Goal: Task Accomplishment & Management: Complete application form

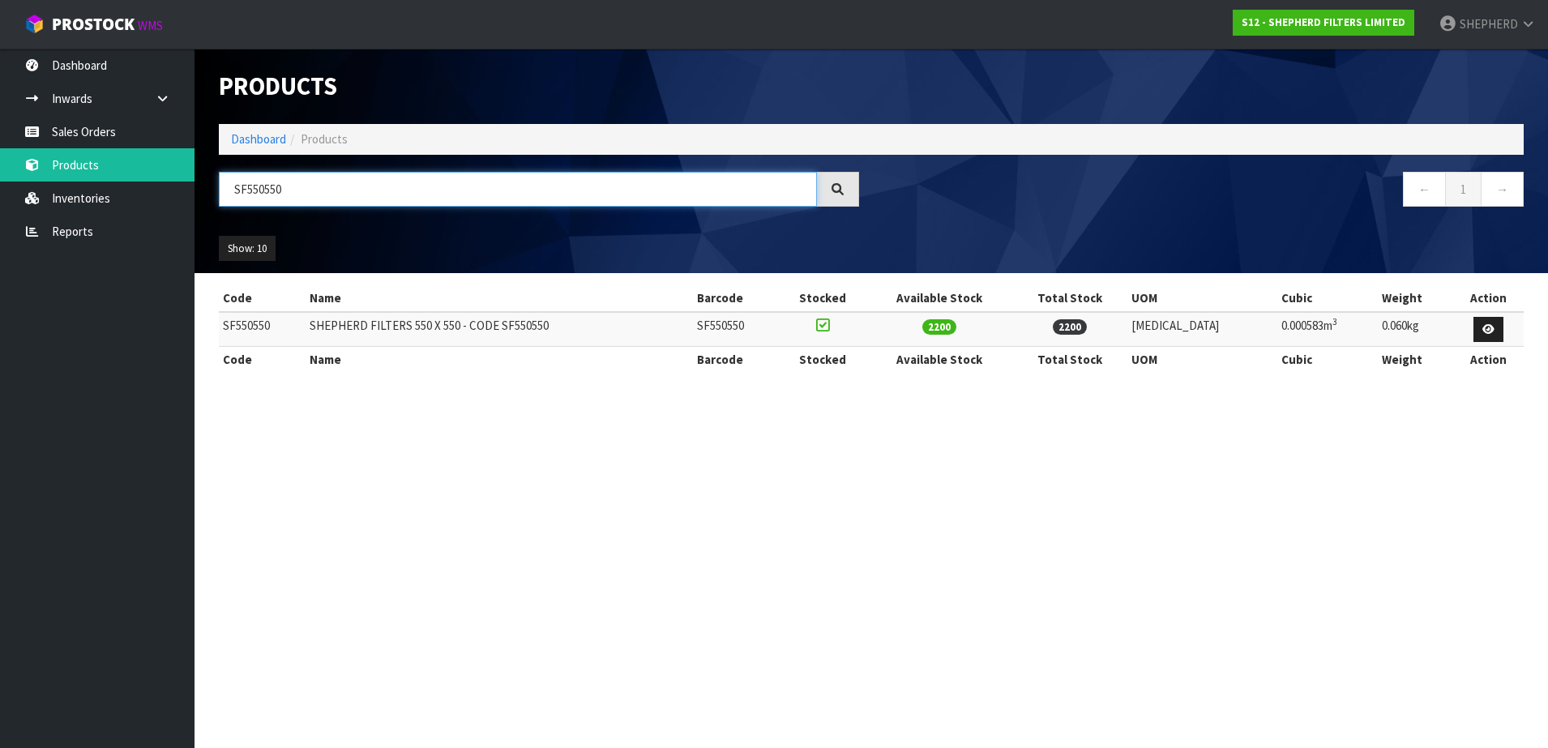
click at [318, 192] on input "SF550550" at bounding box center [518, 189] width 598 height 35
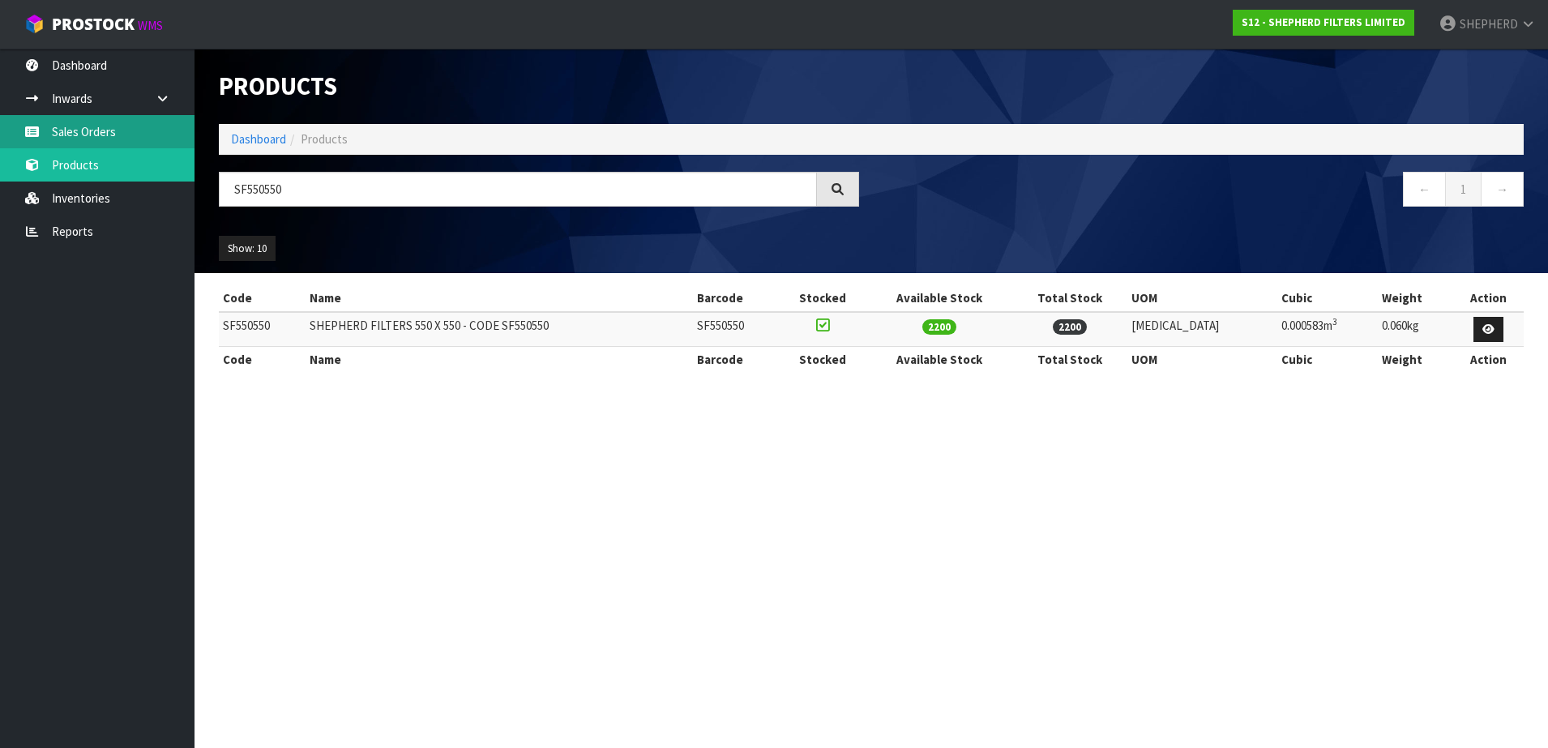
click at [132, 133] on link "Sales Orders" at bounding box center [97, 131] width 194 height 33
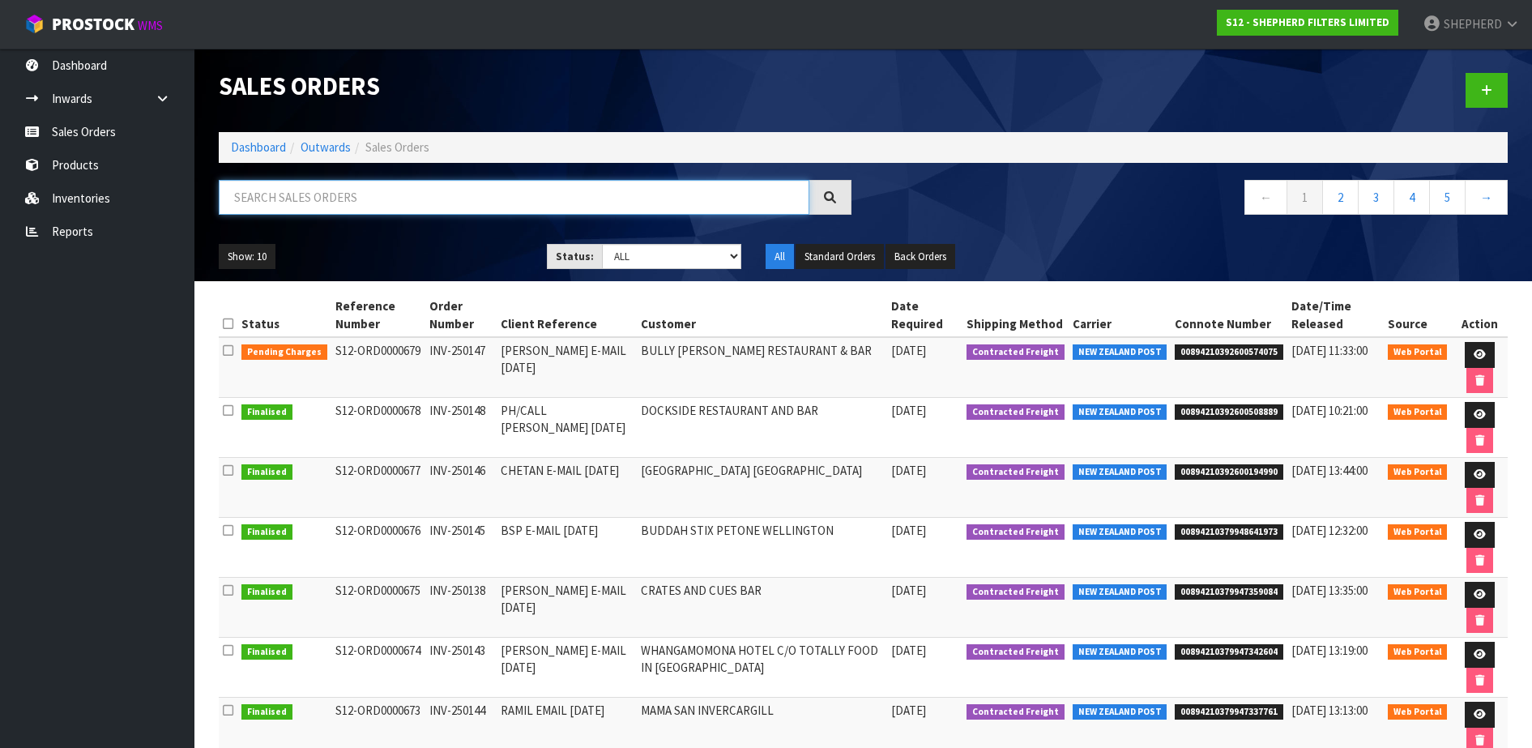
click at [301, 189] on input "text" at bounding box center [514, 197] width 591 height 35
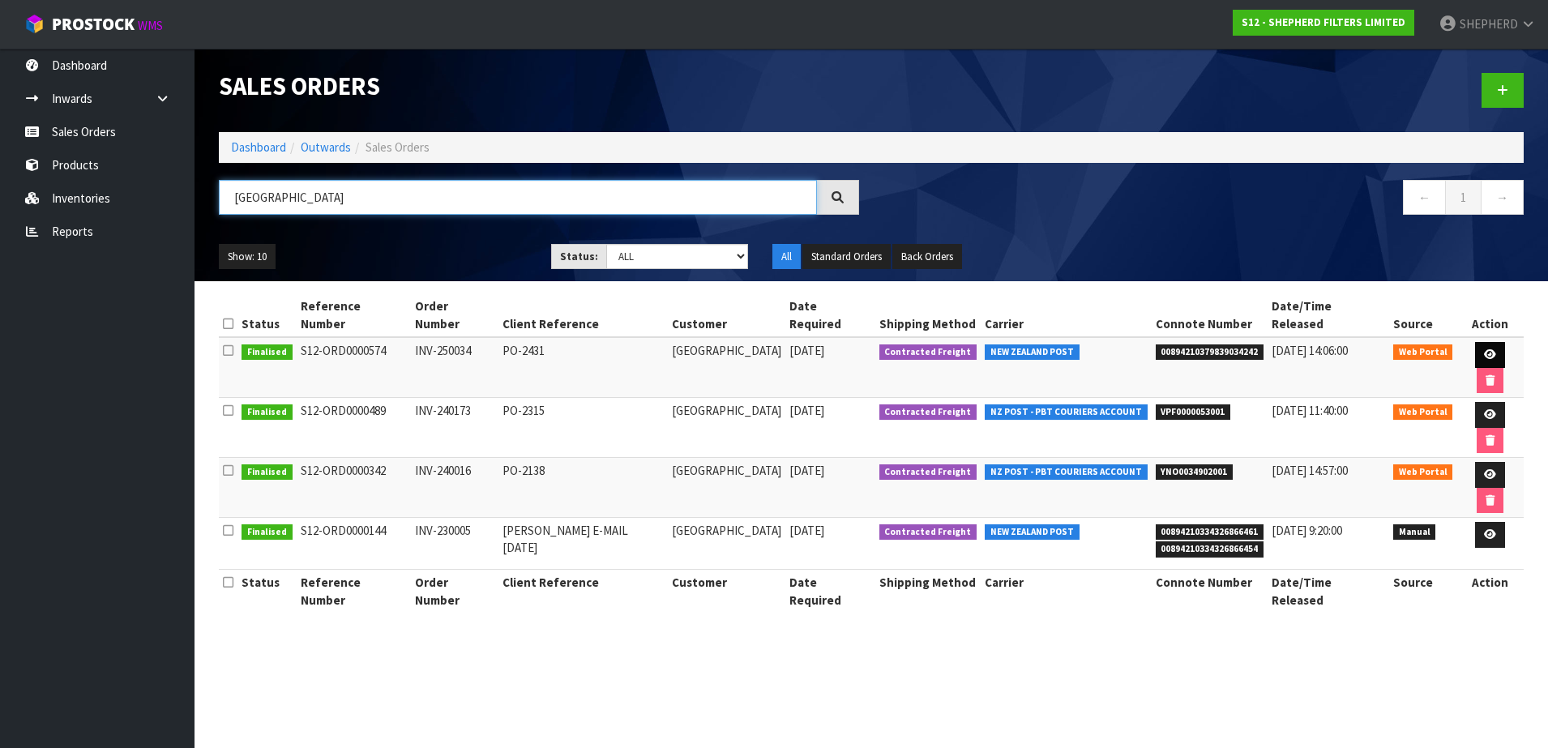
type input "[GEOGRAPHIC_DATA]"
click at [1484, 349] on icon at bounding box center [1490, 354] width 12 height 11
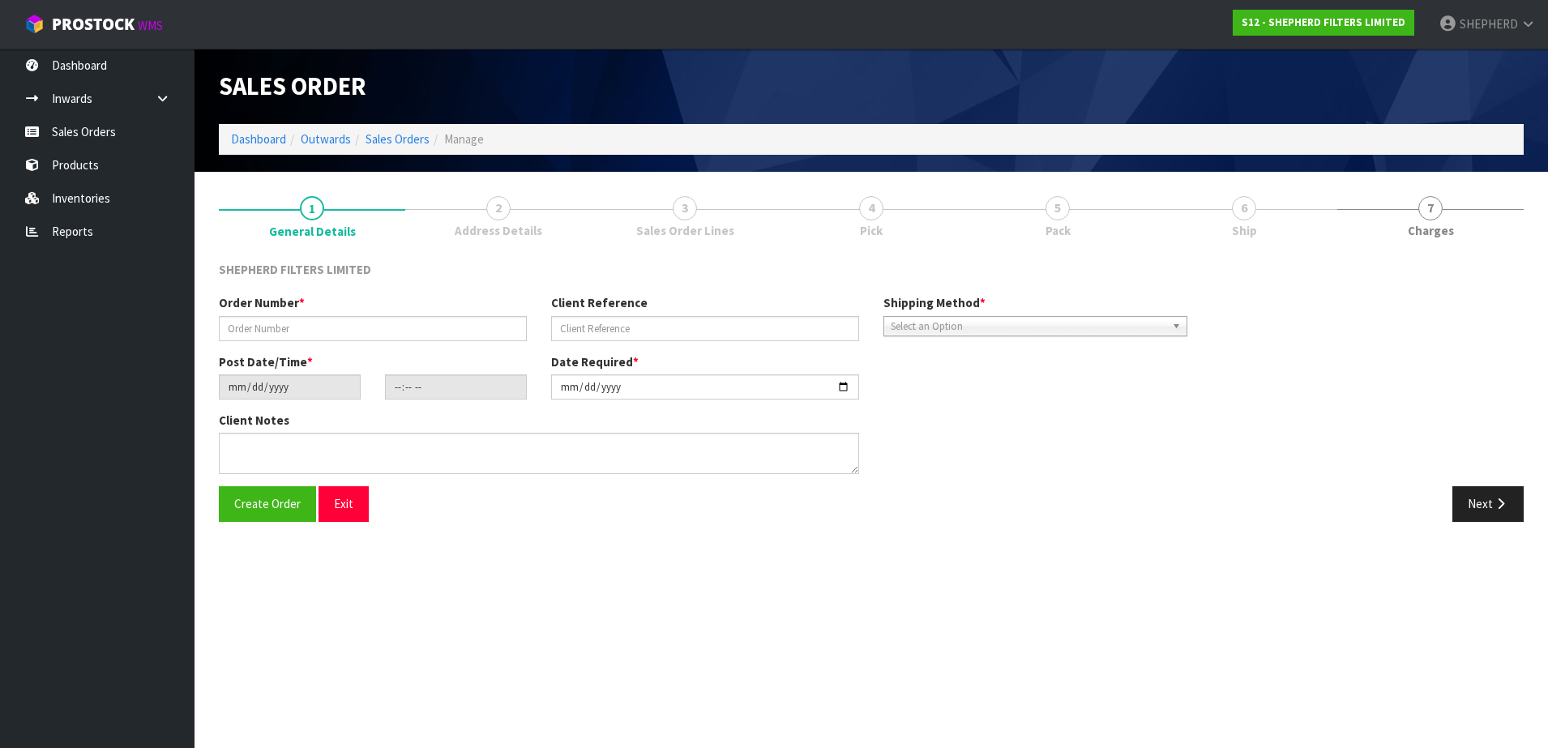
type input "INV-250034"
type input "PO-2431"
type input "[DATE]"
type input "22:47:00.000"
type input "[DATE]"
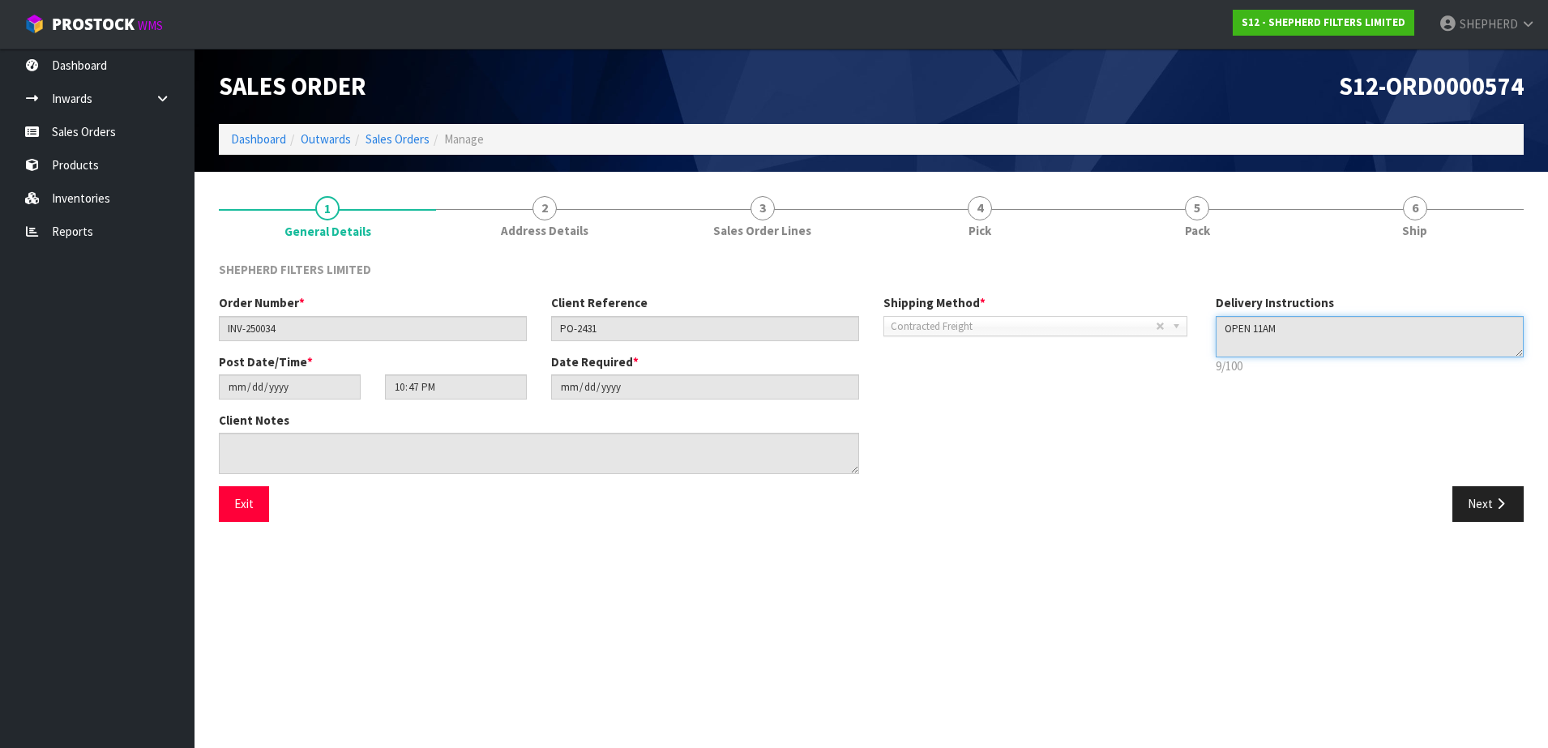
drag, startPoint x: 1330, startPoint y: 331, endPoint x: 988, endPoint y: 309, distance: 341.8
click at [988, 309] on div "Order Number * INV-250034 Client Reference PO-2431 Shipping Method * Pickup Con…" at bounding box center [871, 390] width 1329 height 192
click at [243, 506] on button "Exit" at bounding box center [244, 503] width 50 height 35
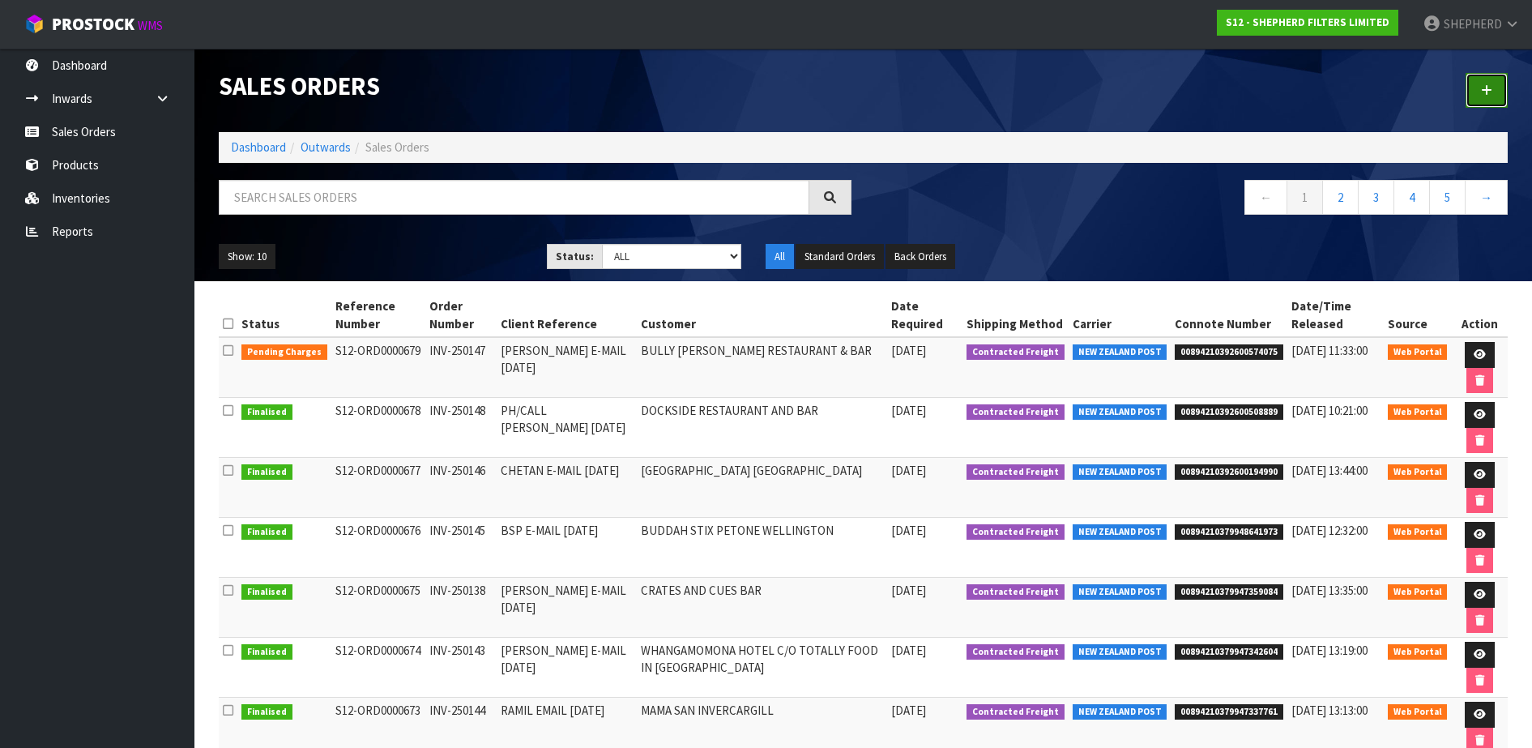
click at [1488, 88] on icon at bounding box center [1486, 90] width 11 height 12
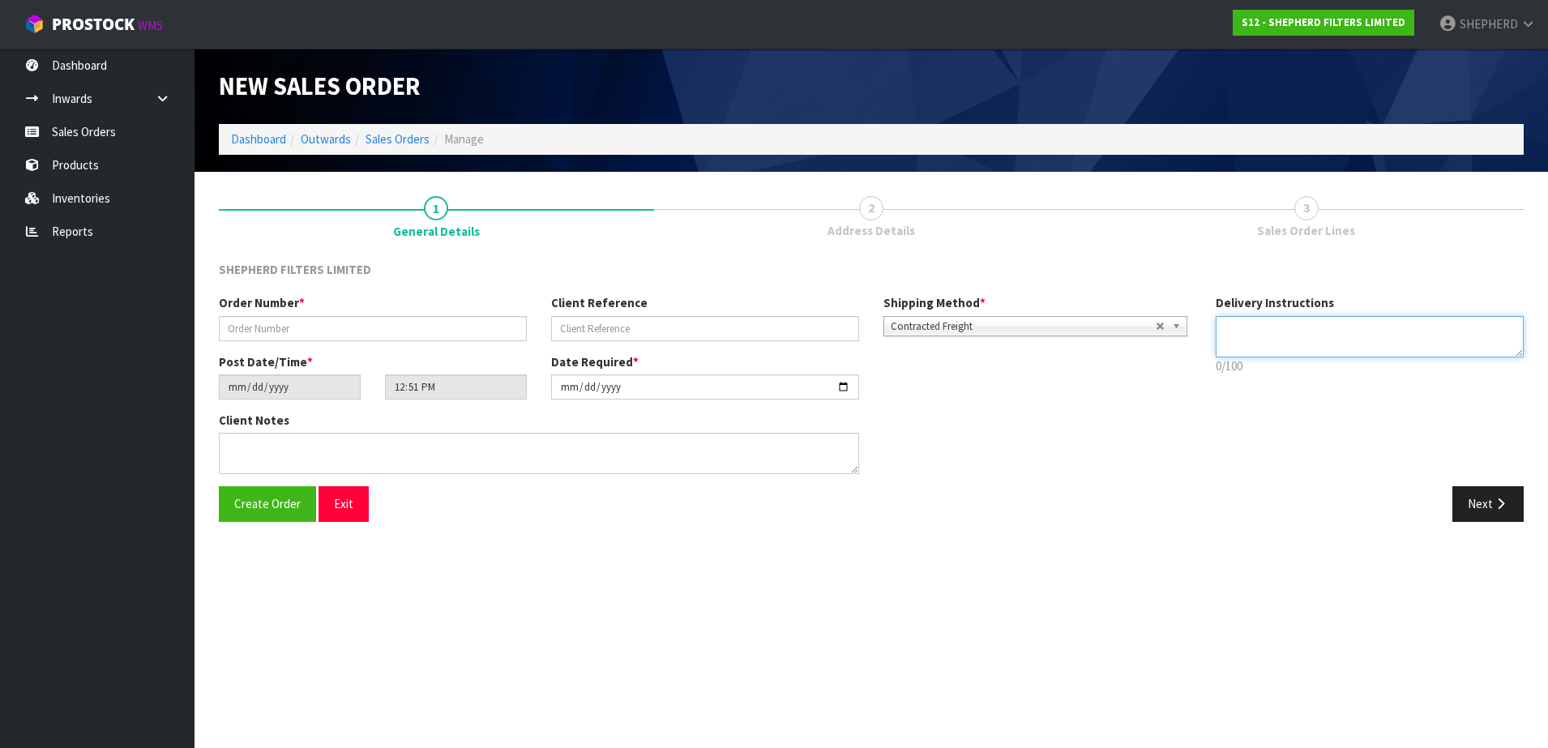
click at [1313, 331] on textarea at bounding box center [1369, 336] width 308 height 41
paste textarea "OPEN 11AM"
type textarea "OPEN 11AM"
click at [324, 322] on input "text" at bounding box center [373, 328] width 308 height 25
paste input "INV-250151"
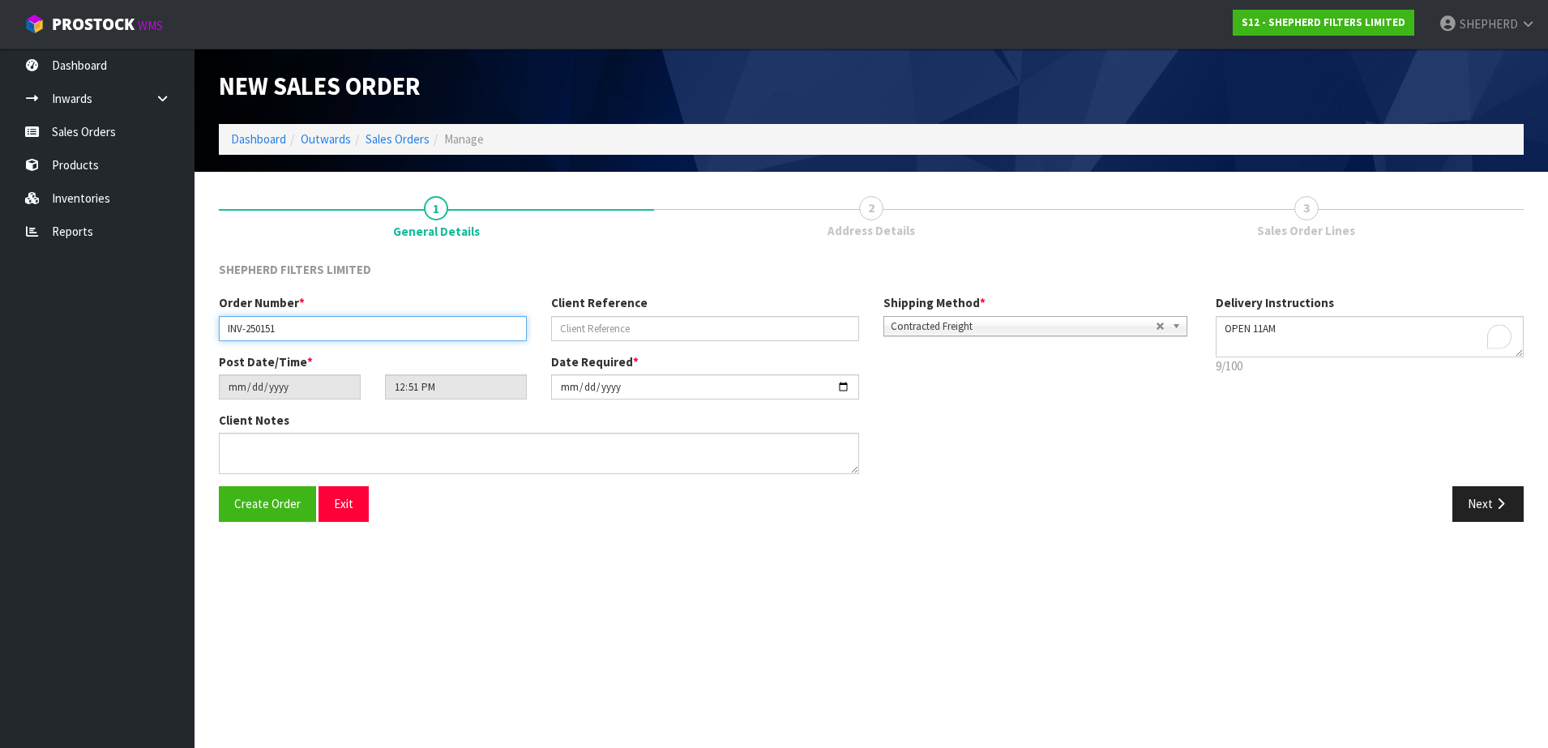
type input "INV-250151"
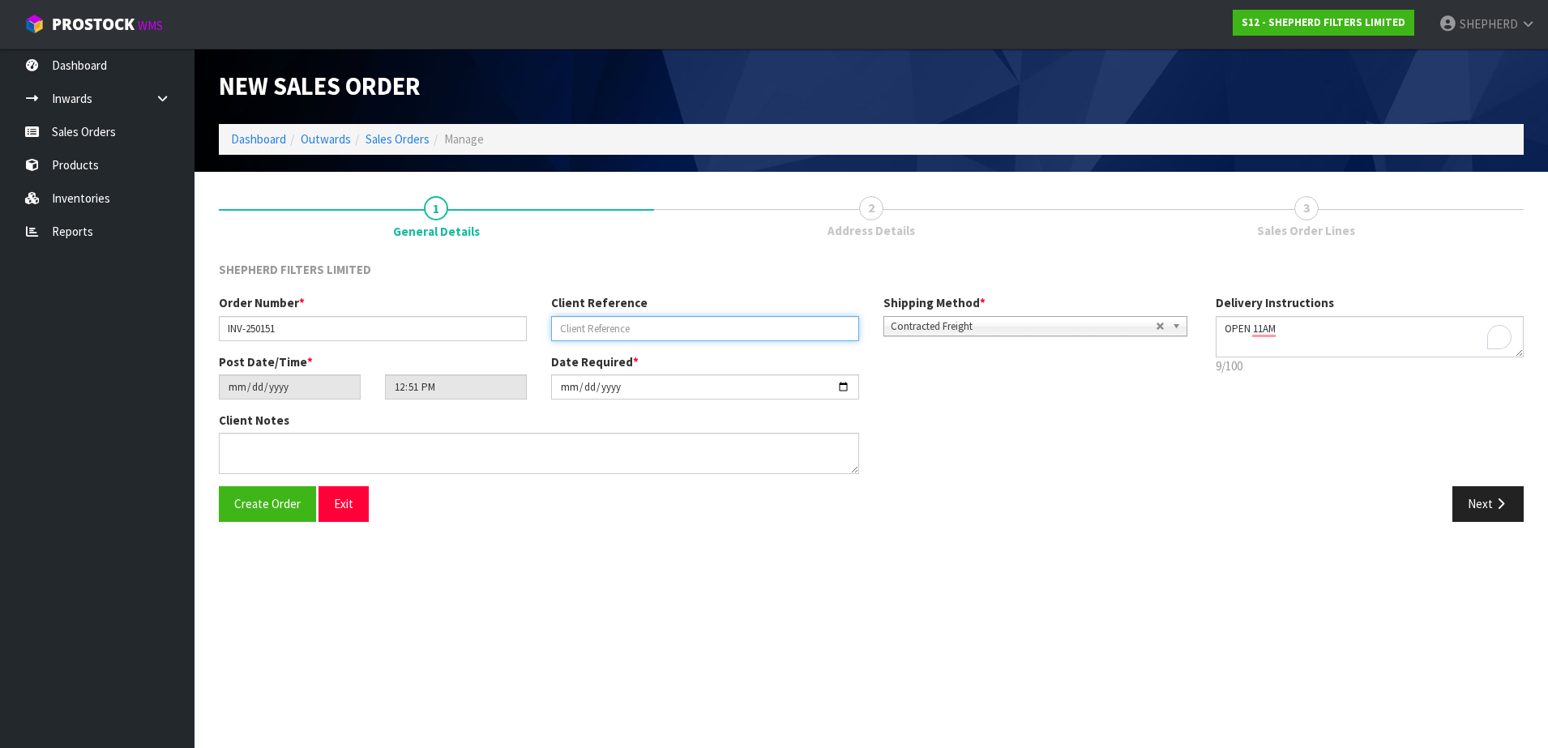
click at [590, 325] on input "text" at bounding box center [705, 328] width 308 height 25
paste input "PO-2537"
type input "PO-2537"
click at [253, 497] on span "Create Order" at bounding box center [267, 503] width 66 height 15
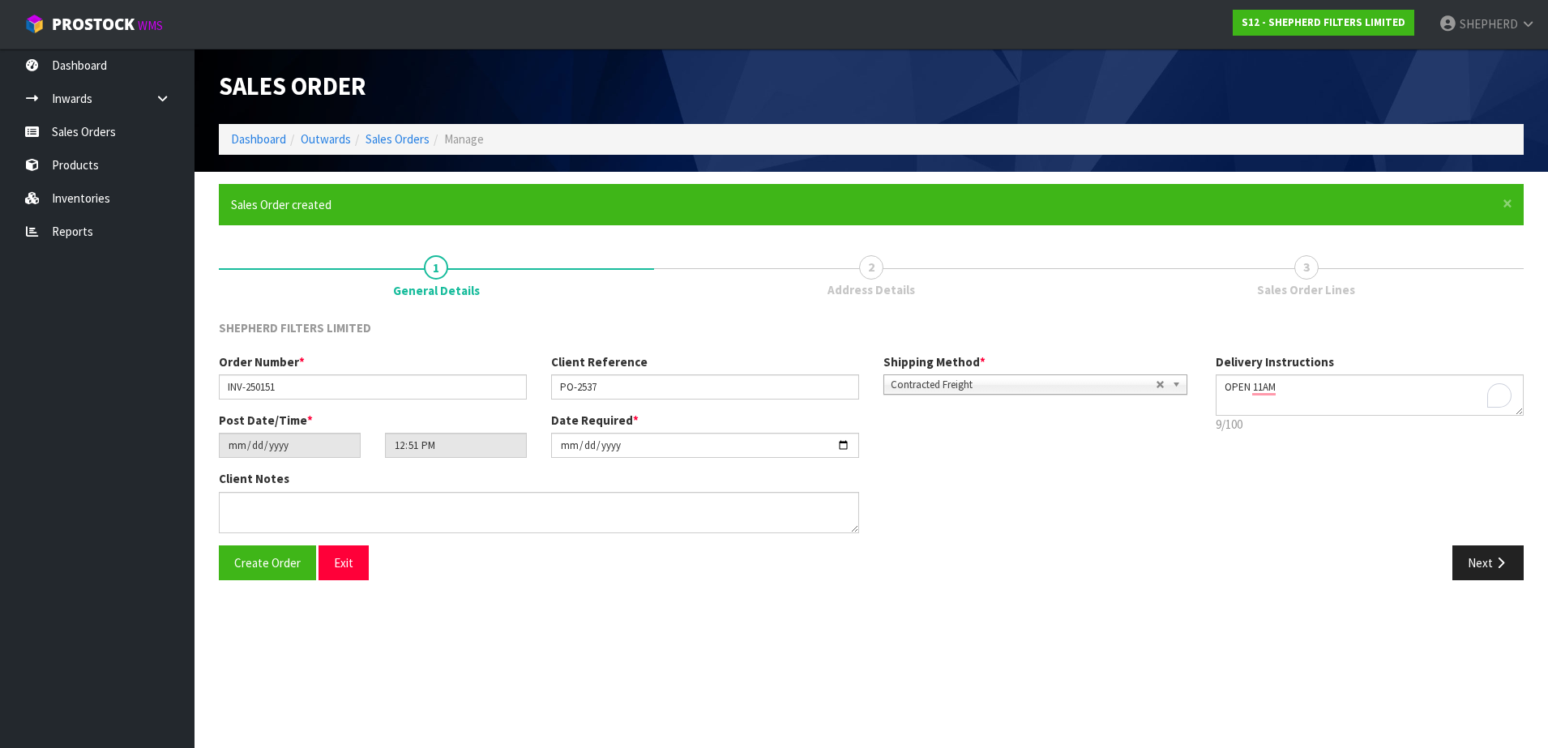
type input "14:51:00.000"
click at [1483, 559] on button "Next" at bounding box center [1487, 562] width 71 height 35
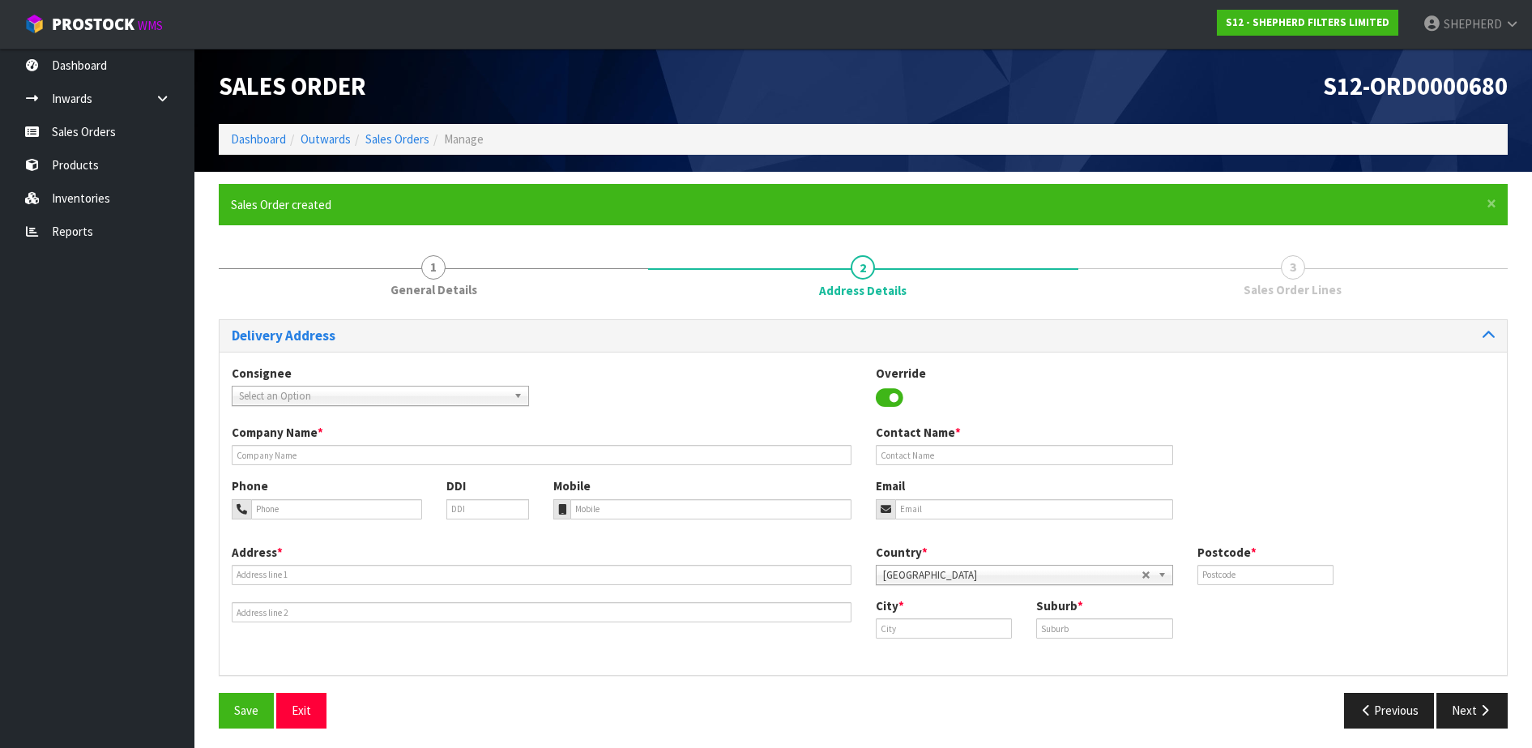
click at [484, 395] on span "Select an Option" at bounding box center [373, 395] width 268 height 19
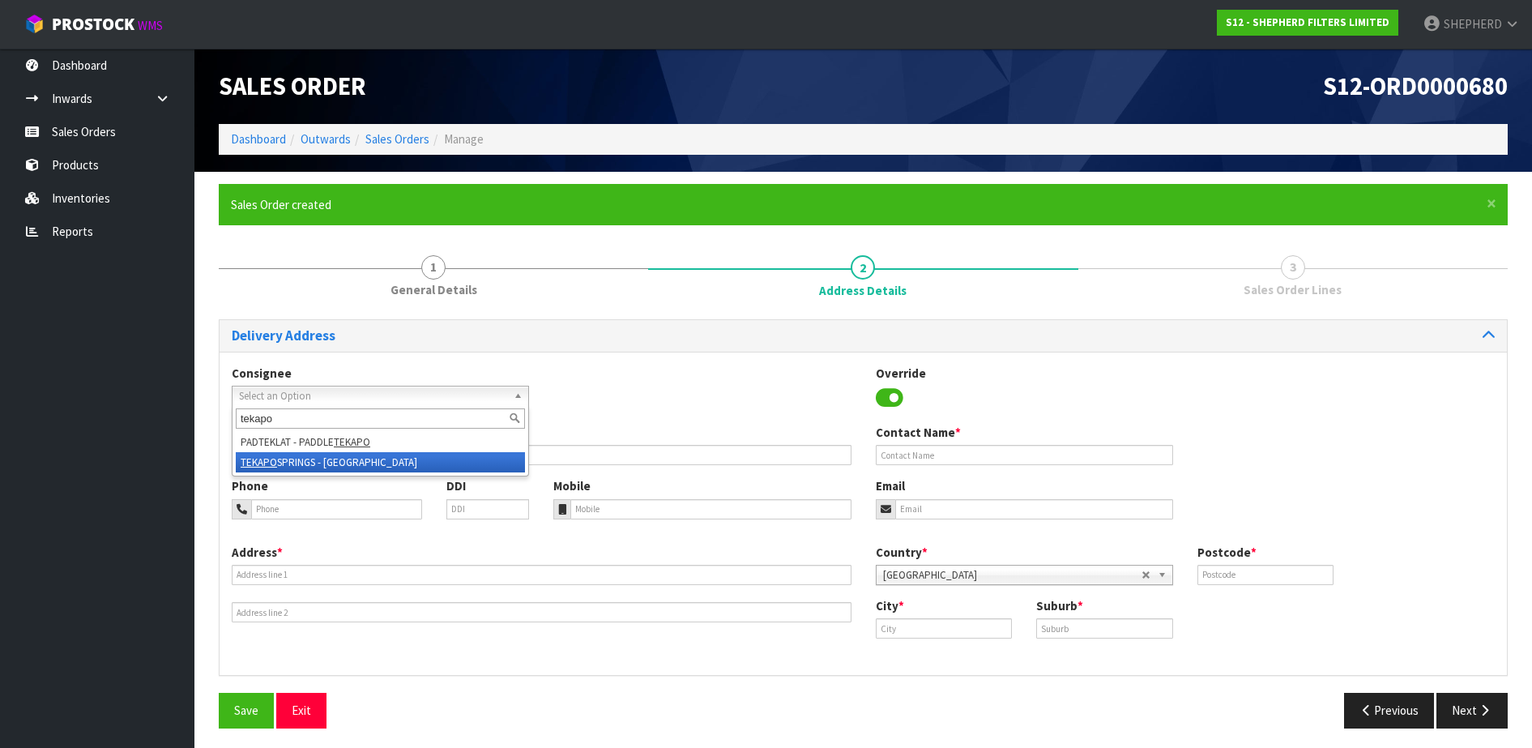
type input "tekapo"
click at [450, 457] on li "[GEOGRAPHIC_DATA] - [GEOGRAPHIC_DATA]" at bounding box center [380, 462] width 289 height 20
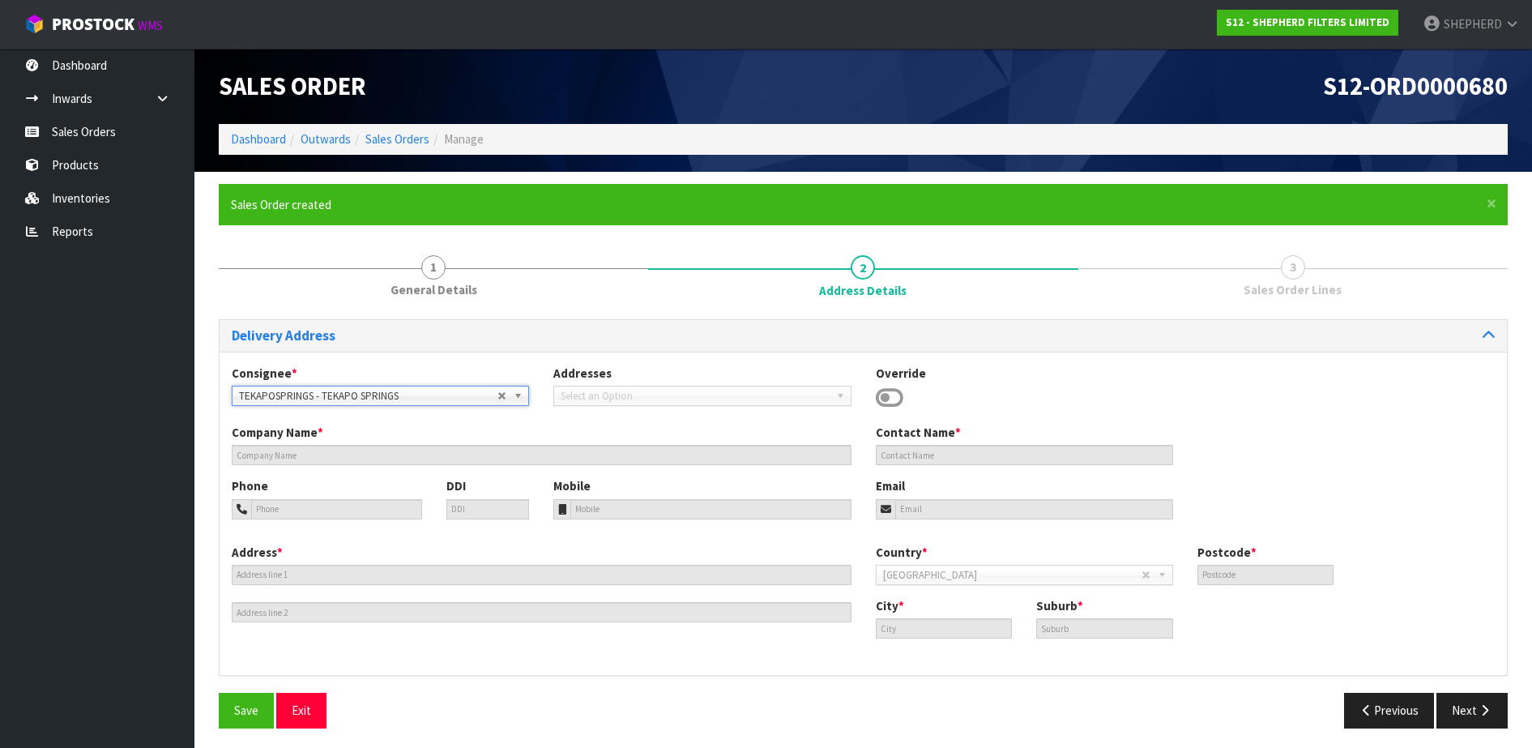
type input "[GEOGRAPHIC_DATA]"
type input "[PERSON_NAME]"
type input "64 027 432 4243"
type input "[PERSON_NAME][EMAIL_ADDRESS][DOMAIN_NAME]"
type input "[STREET_ADDRESS]"
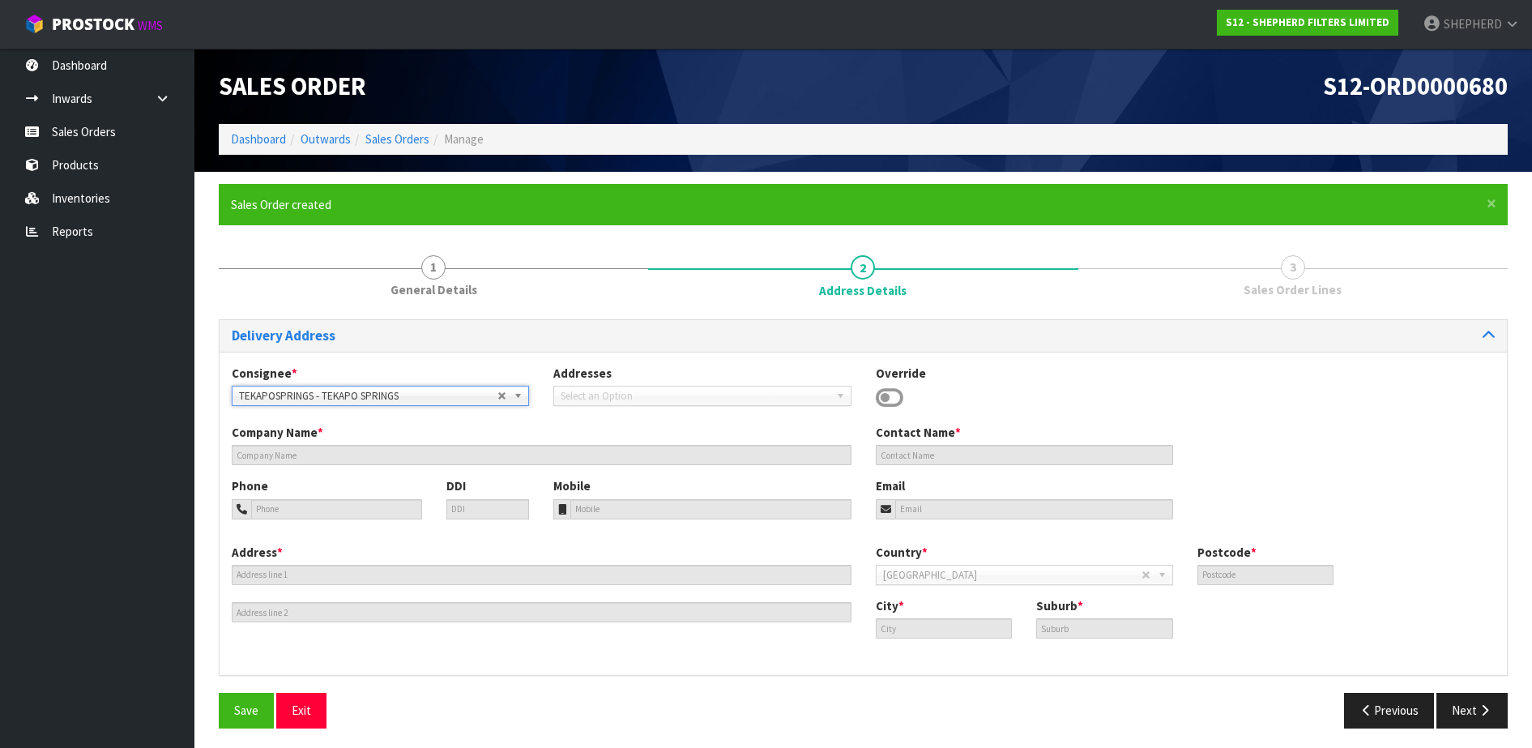
type input "7945"
type input "Lake Tekapo"
type input "LAKE TEKAPO"
click at [234, 709] on span "Save" at bounding box center [246, 709] width 24 height 15
click at [1467, 712] on button "Next" at bounding box center [1472, 710] width 71 height 35
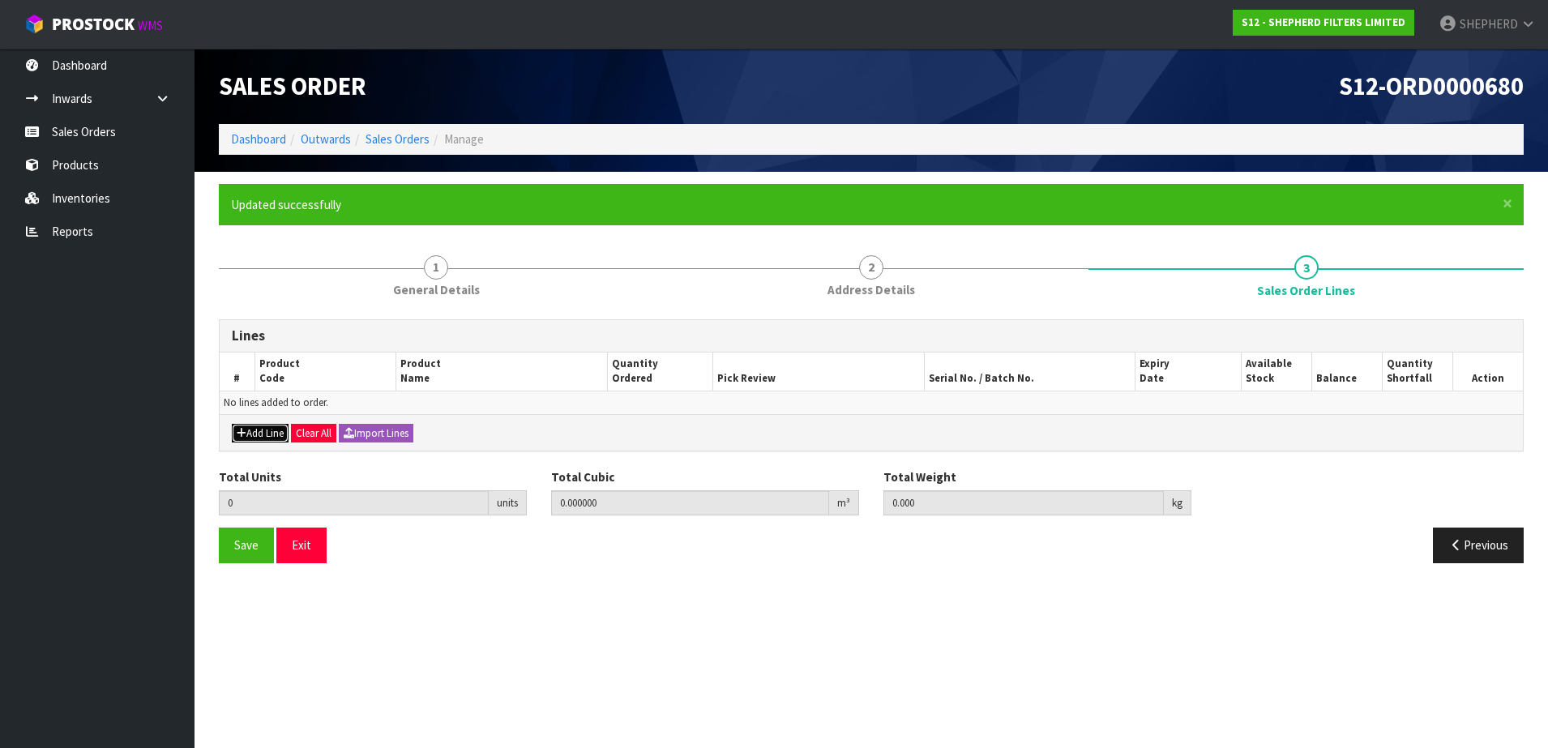
click at [259, 428] on button "Add Line" at bounding box center [260, 433] width 57 height 19
type input "0"
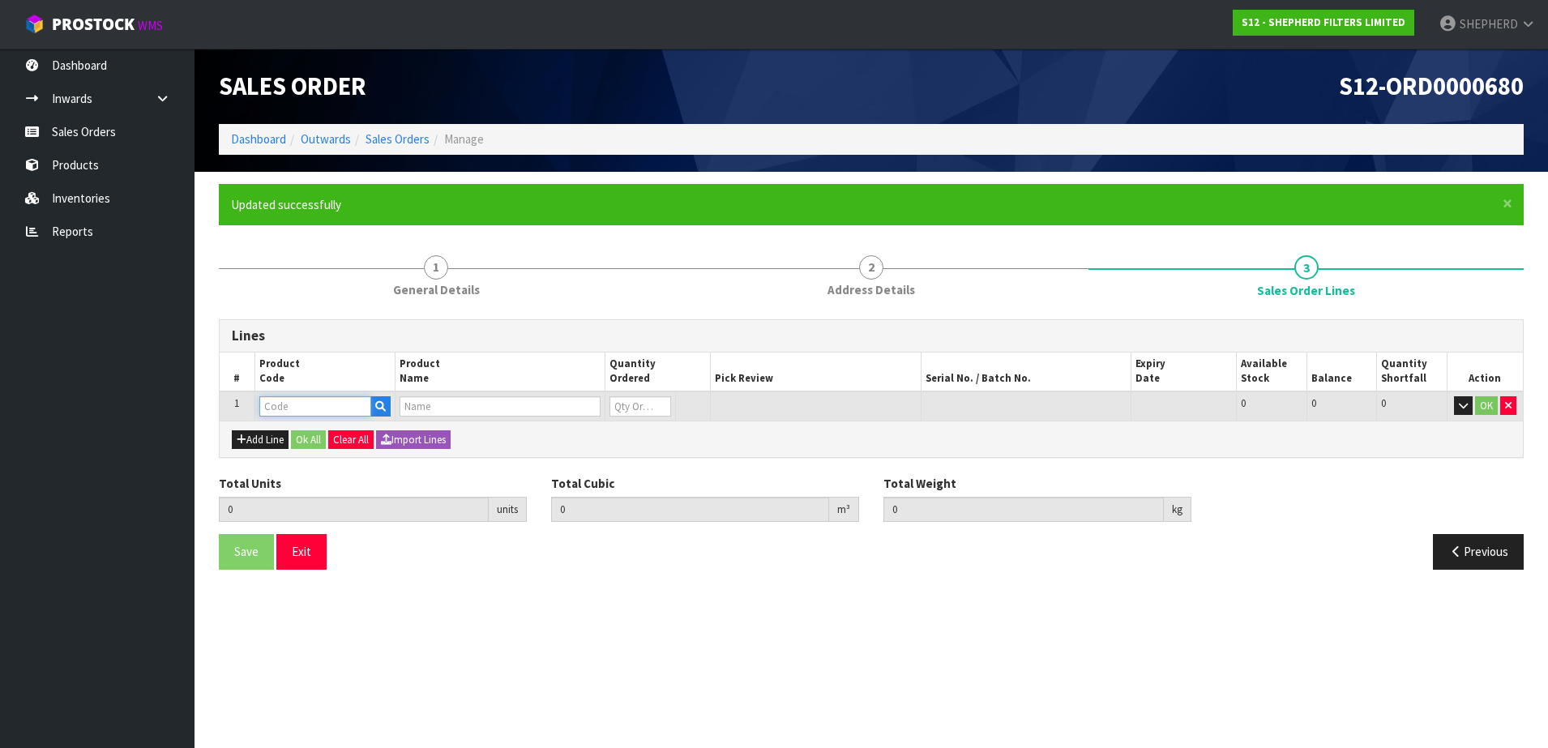
click at [295, 408] on input "text" at bounding box center [315, 406] width 112 height 20
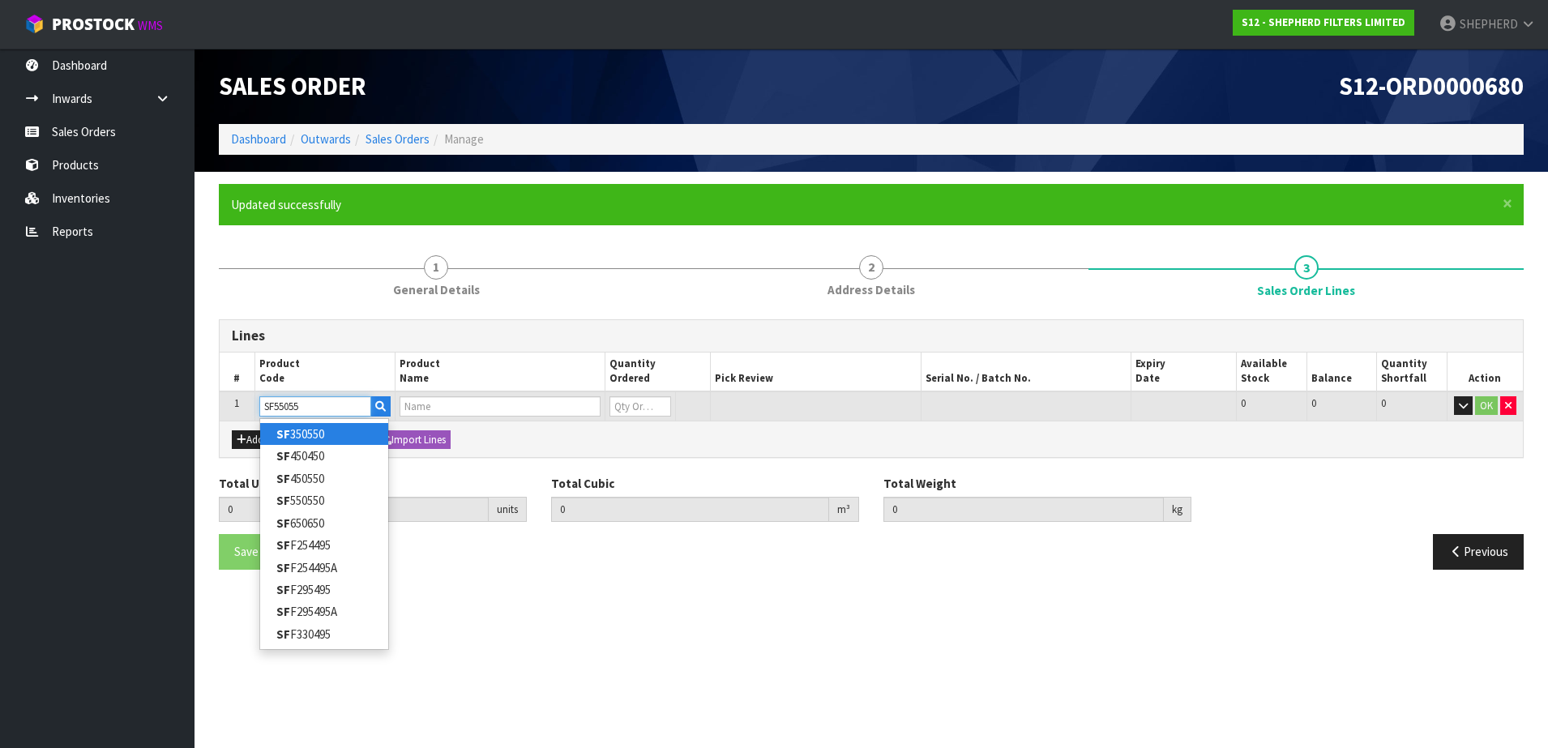
type input "SF550550"
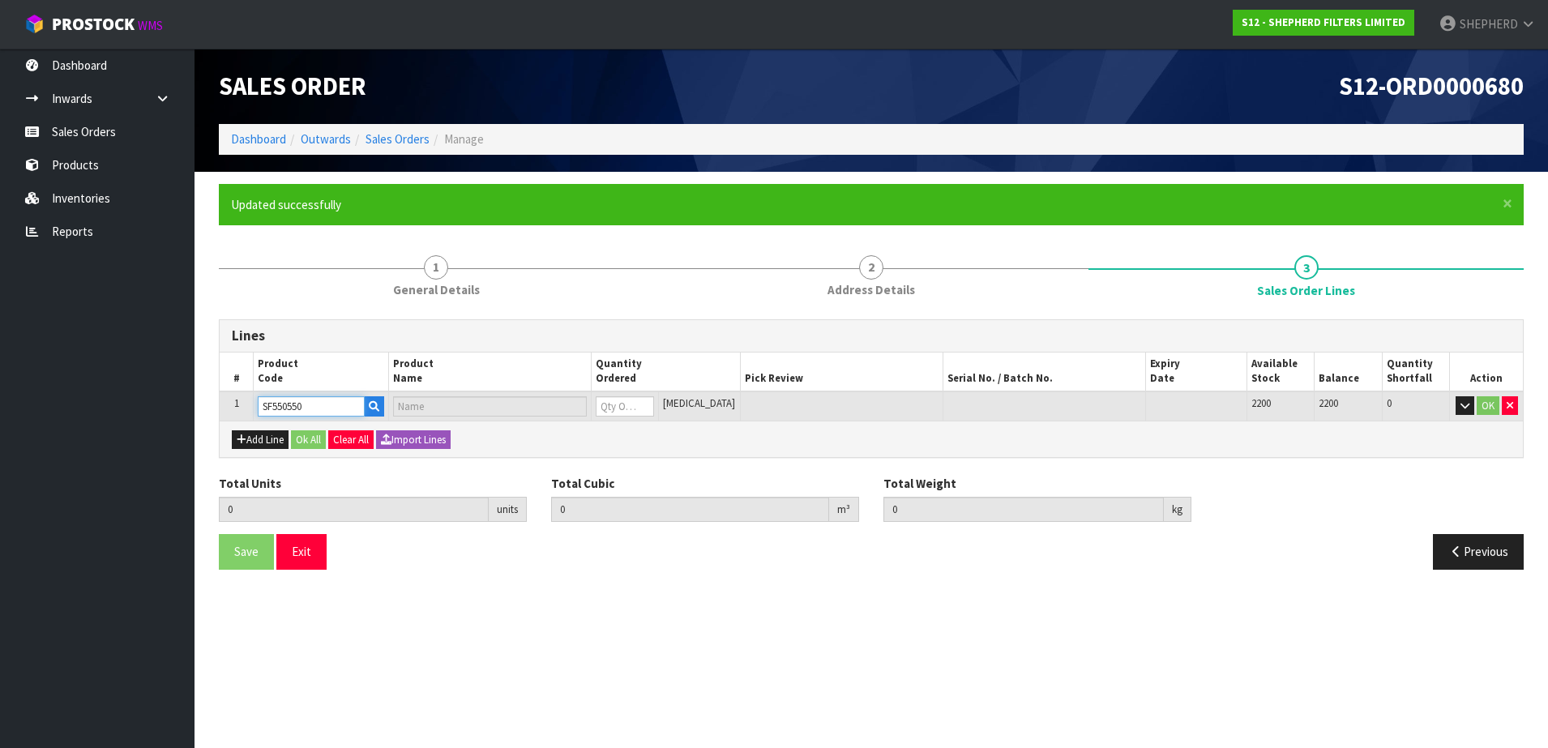
type input "0.000000"
type input "0.000"
type input "SHEPHERD FILTERS 550 X 550 - CODE SF550550"
type input "0"
type input "SF550550"
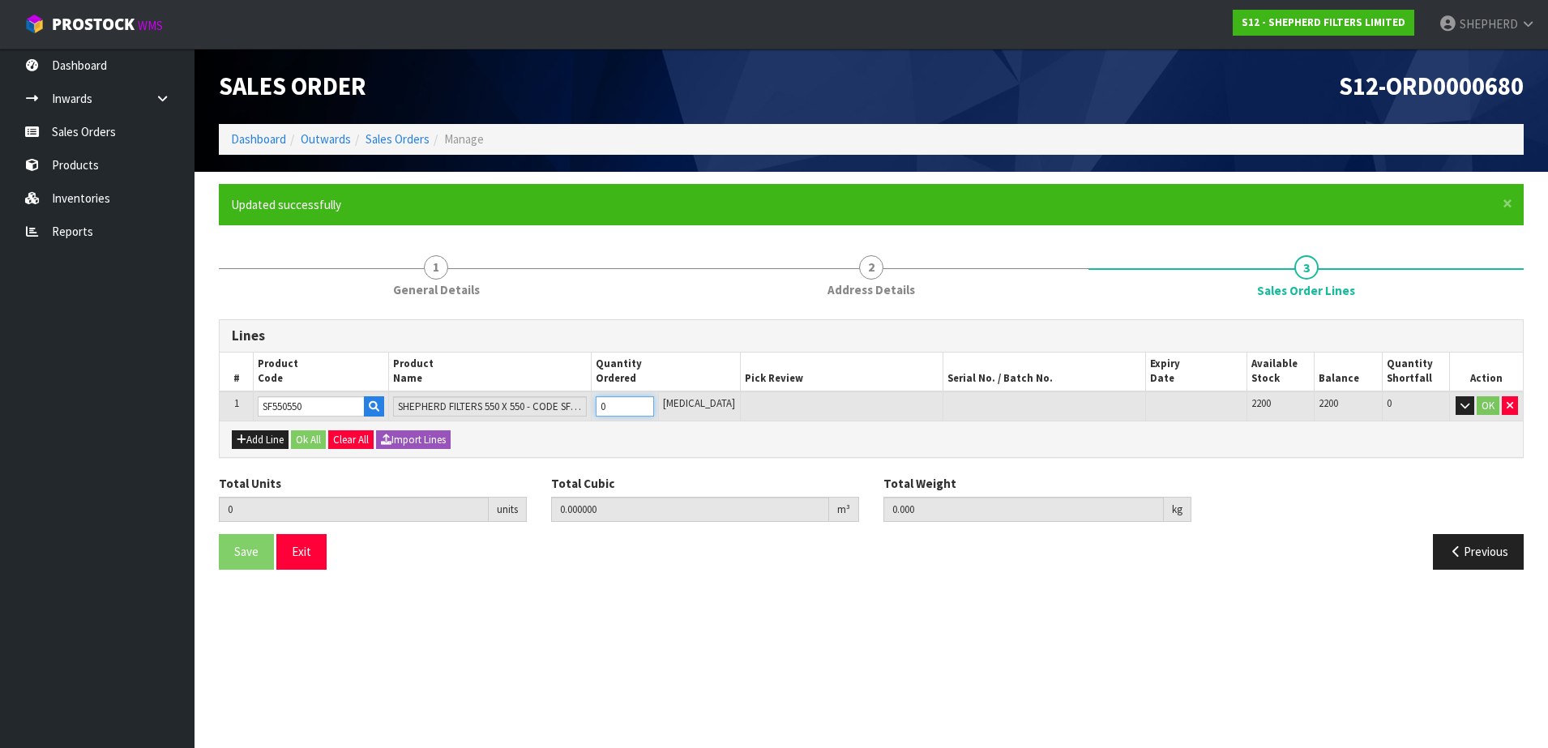
drag, startPoint x: 630, startPoint y: 405, endPoint x: 545, endPoint y: 388, distance: 86.0
click at [545, 388] on table "# Product Code Product Name Quantity Ordered Pick Review Serial No. / Batch No.…" at bounding box center [871, 386] width 1303 height 68
type input "5"
type input "0.002915"
type input "0.3"
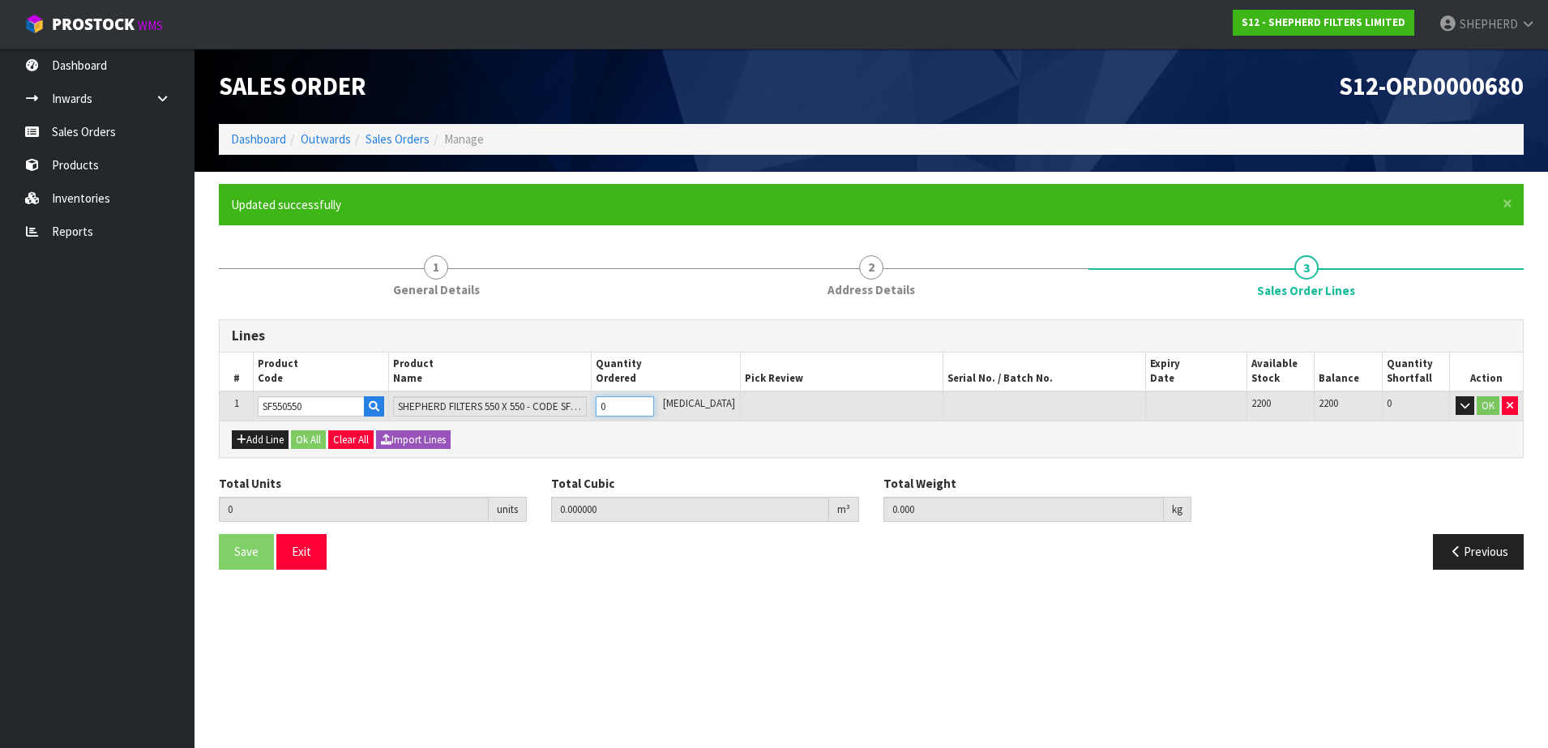
type input "5"
type input "50"
type input "0.04959"
type input "3"
type input "50"
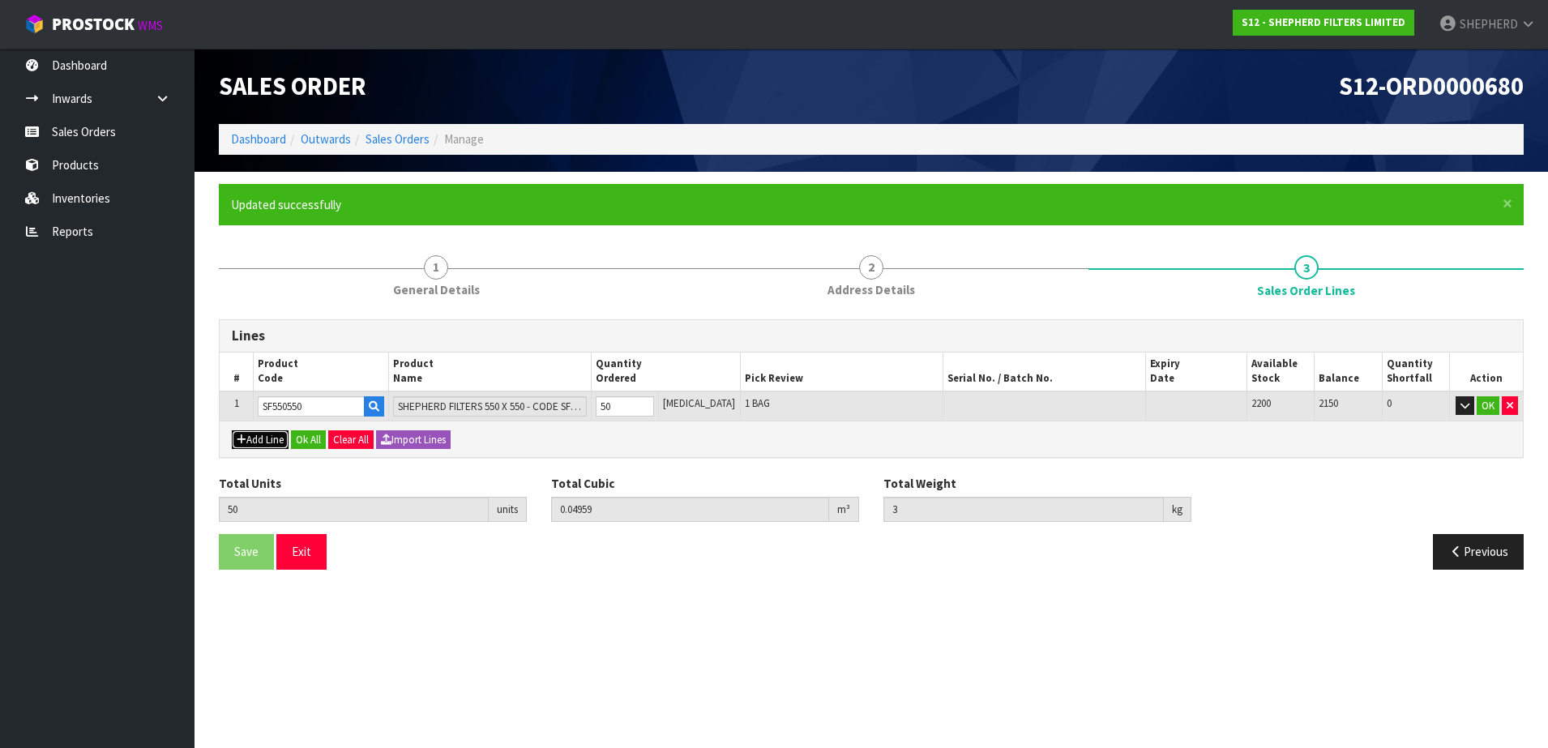
click at [254, 442] on button "Add Line" at bounding box center [260, 439] width 57 height 19
type input "0"
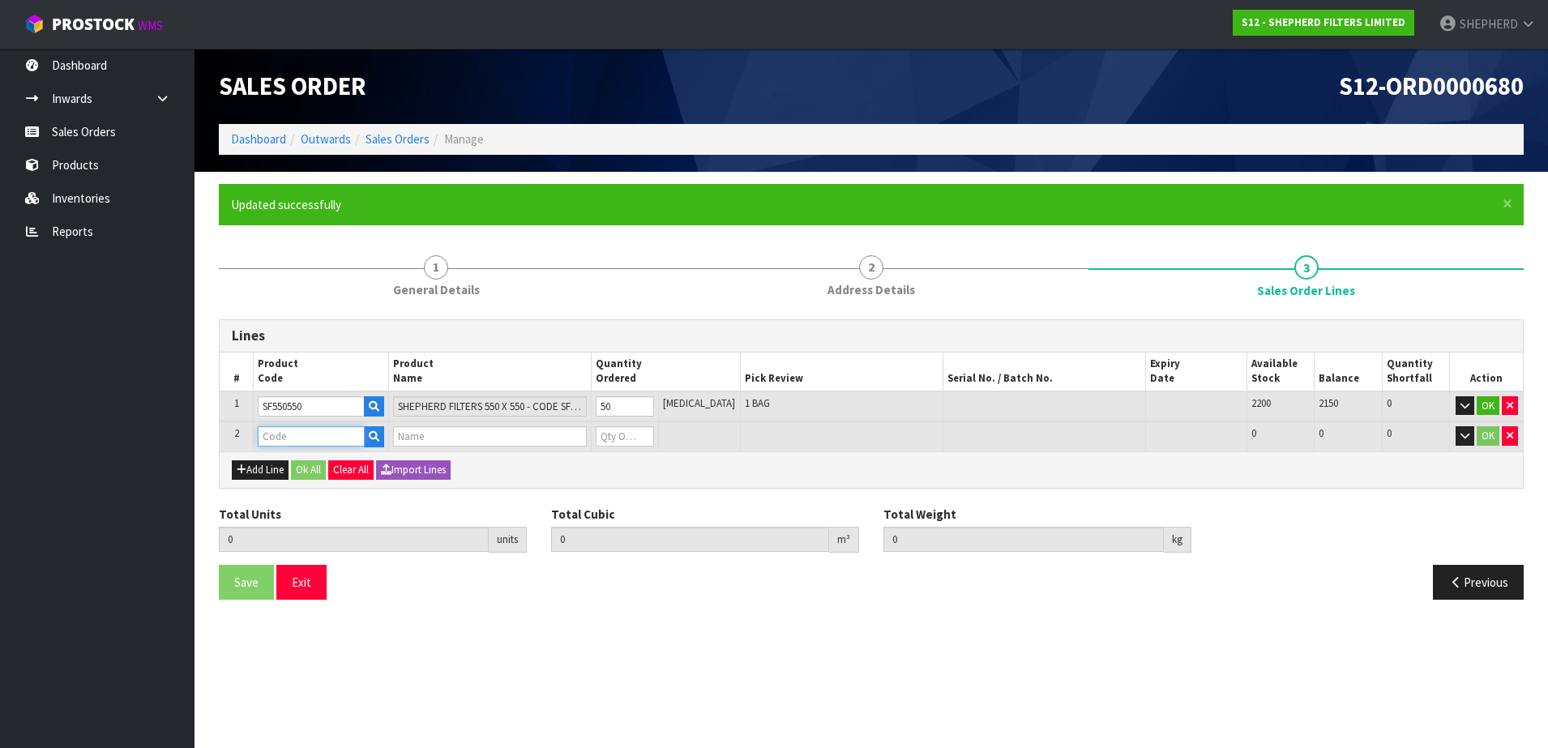
click at [288, 429] on input "text" at bounding box center [311, 436] width 107 height 20
type input "COURIER"
click at [307, 465] on strong "COURIER" at bounding box center [300, 463] width 48 height 15
type input "COURIER SATCHELS (75X90CM)"
type input "50"
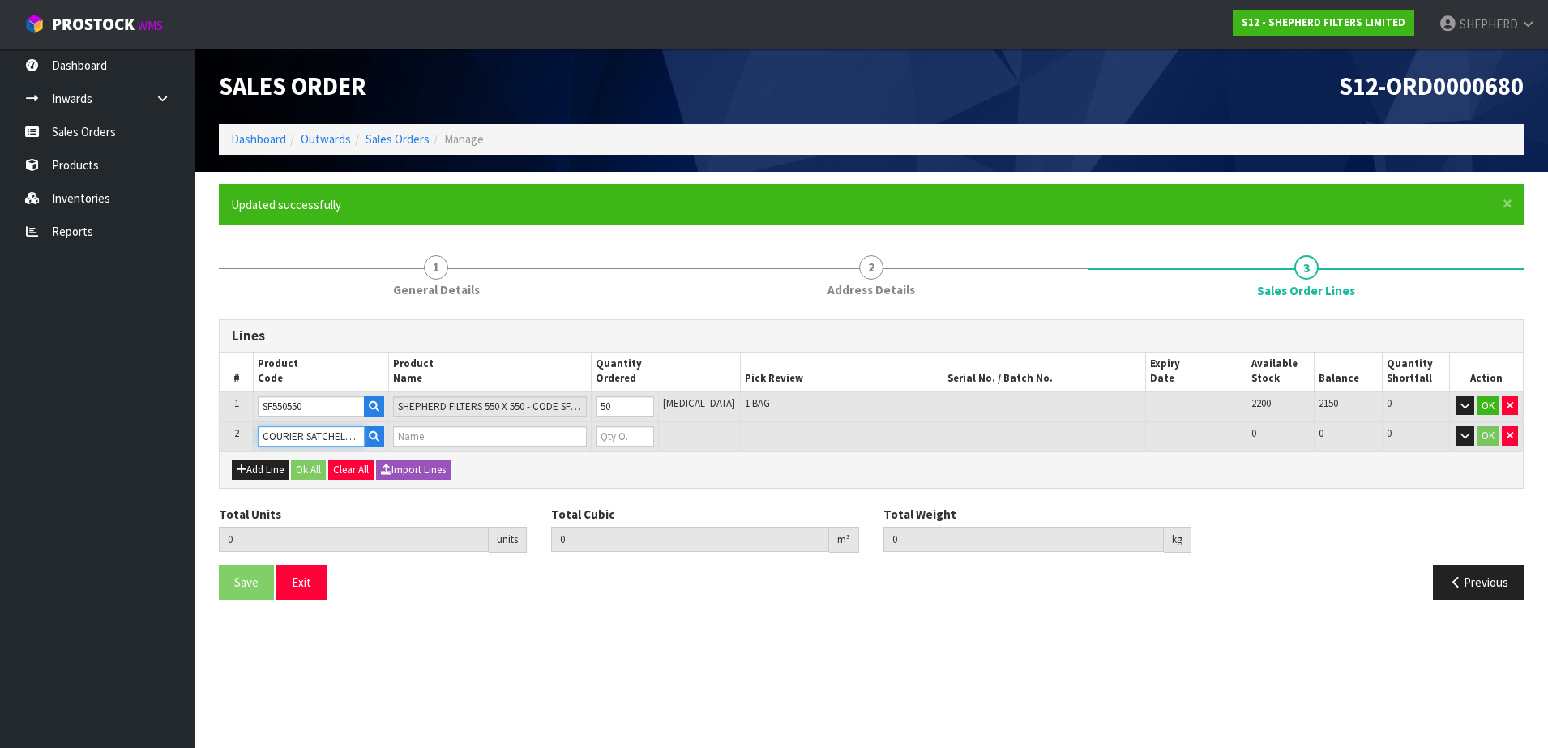
type input "0.04959"
type input "3"
type input "SINGLE-PACK SATCHELS"
type input "0"
click at [551, 427] on tr "2 COURIER SATCHELS (75X90CM) SINGLE-PACK SATCHELS 0 BAG 107 107 0 OK" at bounding box center [871, 436] width 1303 height 30
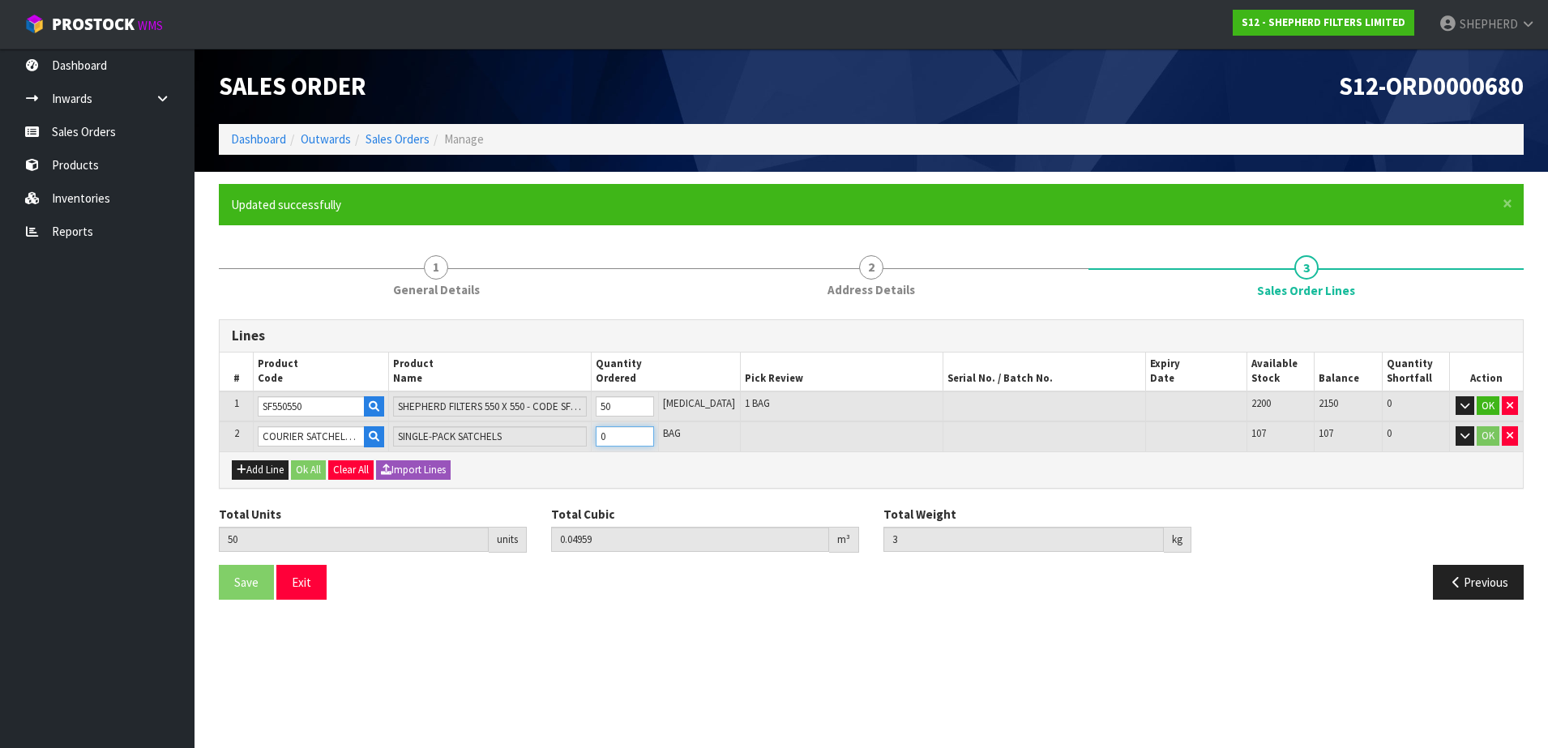
type input "51"
type input "0.049657"
type input "3.01"
type input "1"
click at [312, 470] on button "Ok All" at bounding box center [308, 469] width 35 height 19
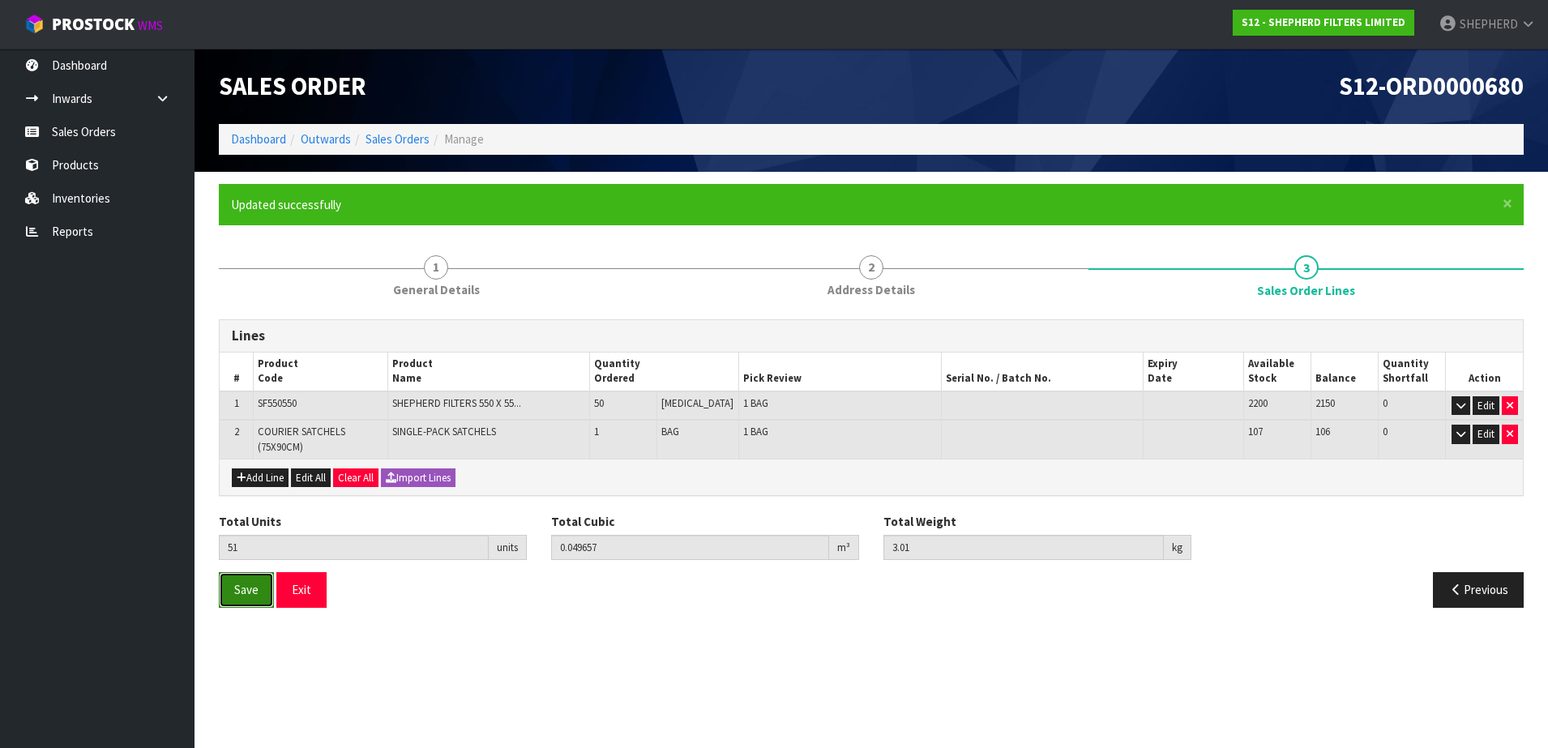
click at [243, 594] on span "Save" at bounding box center [246, 589] width 24 height 15
click at [313, 585] on button "Exit" at bounding box center [301, 589] width 50 height 35
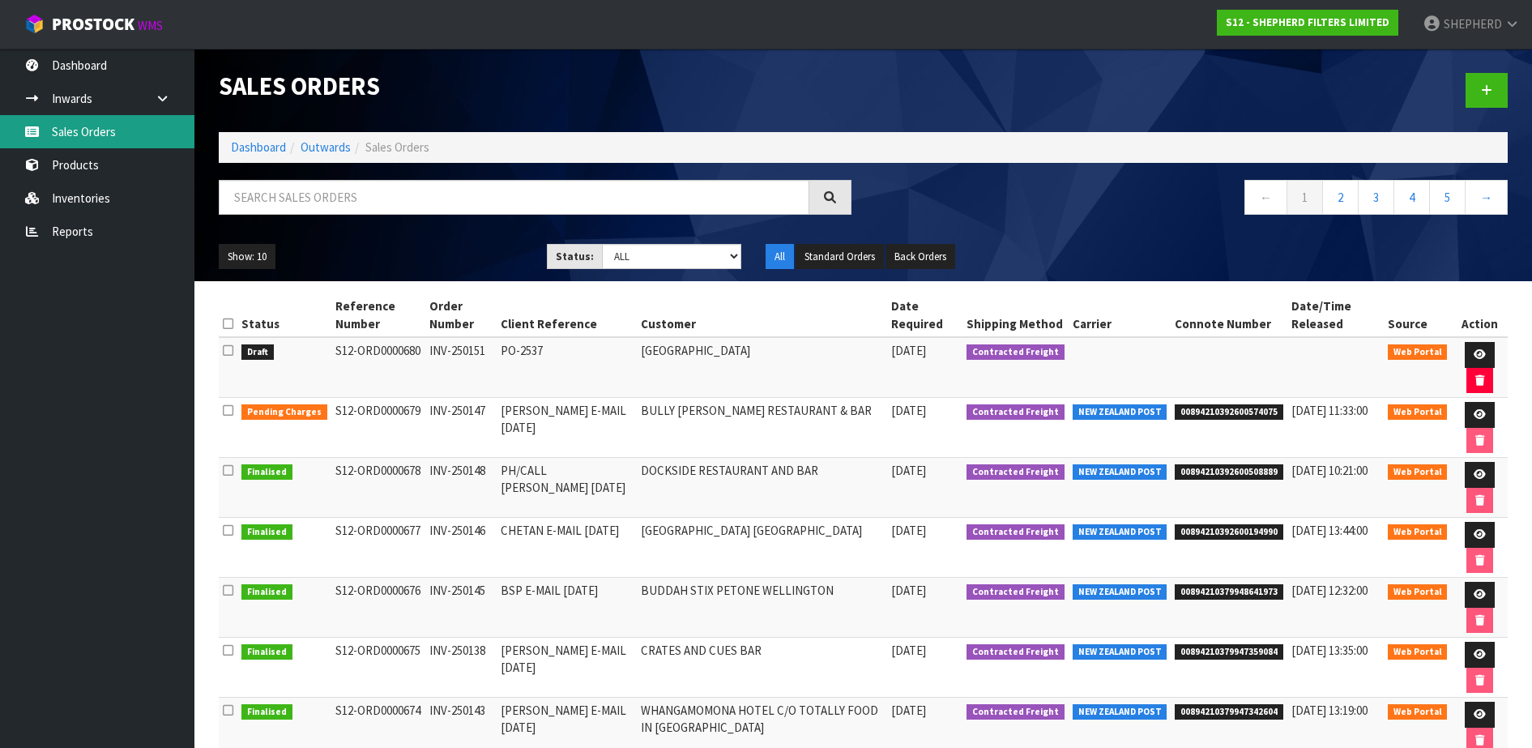
drag, startPoint x: 70, startPoint y: 126, endPoint x: 79, endPoint y: 130, distance: 9.8
click at [70, 126] on link "Sales Orders" at bounding box center [97, 131] width 194 height 33
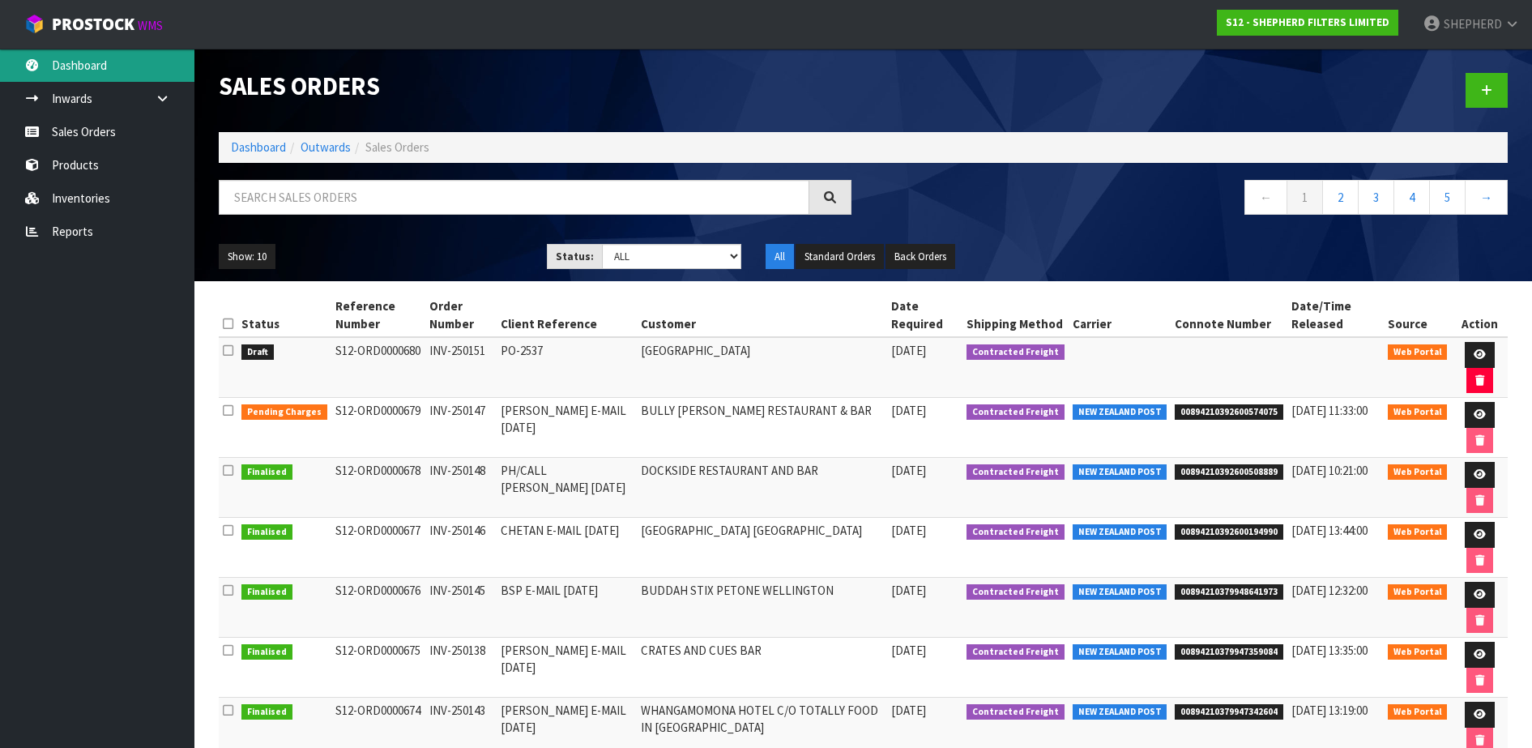
click at [98, 68] on link "Dashboard" at bounding box center [97, 65] width 194 height 33
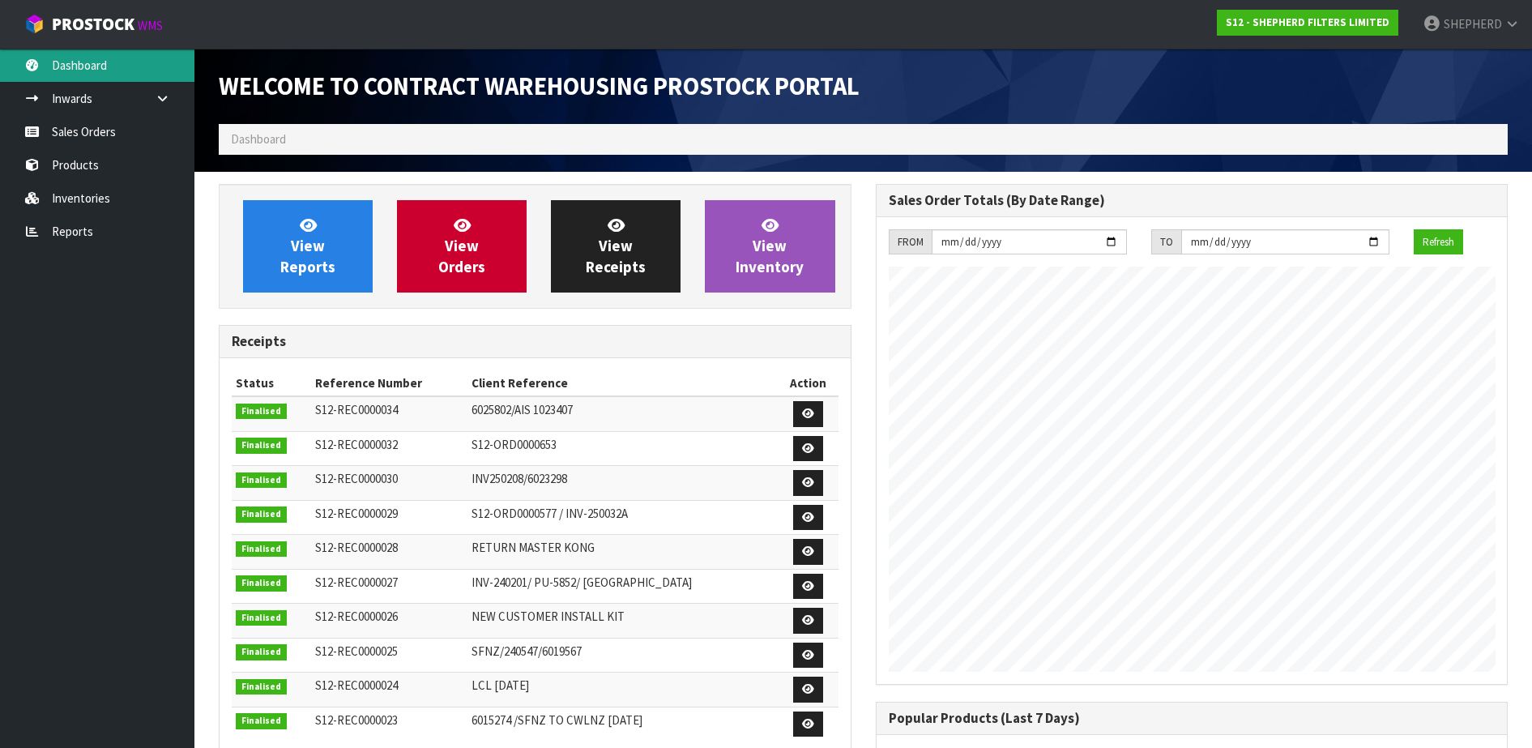
scroll to position [741, 656]
click at [79, 130] on link "Sales Orders" at bounding box center [97, 131] width 194 height 33
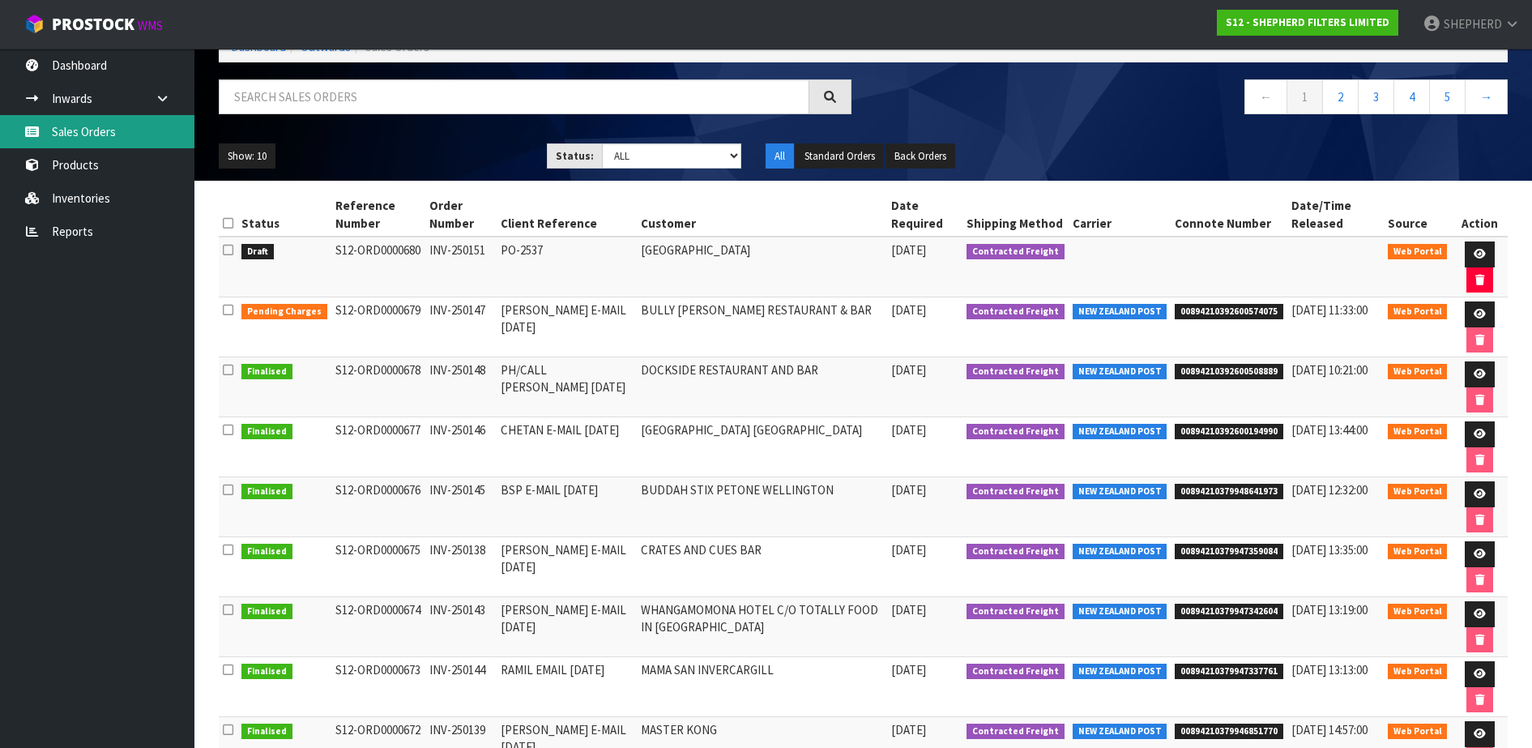
scroll to position [101, 0]
